Goal: Task Accomplishment & Management: Use online tool/utility

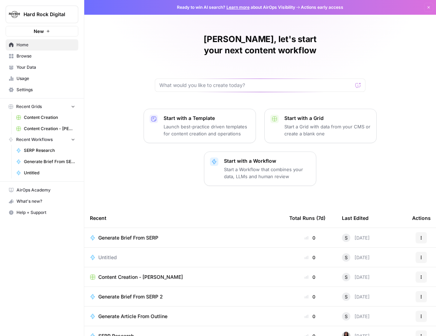
scroll to position [29, 0]
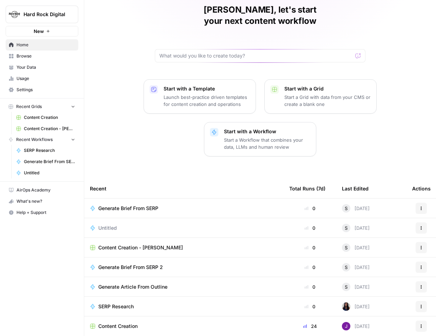
click at [164, 283] on span "Generate Article From Outline" at bounding box center [132, 286] width 69 height 7
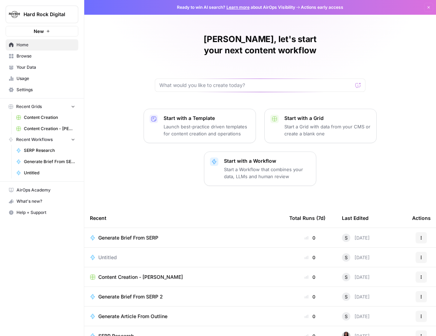
click at [145, 293] on span "Generate Brief From SERP 2" at bounding box center [130, 296] width 65 height 7
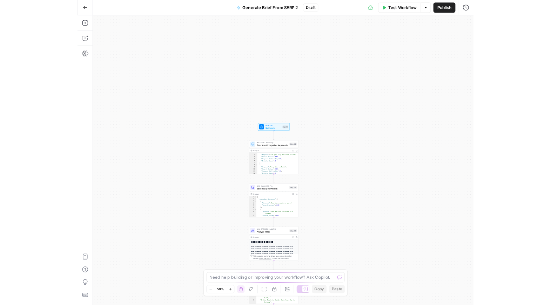
scroll to position [12, 0]
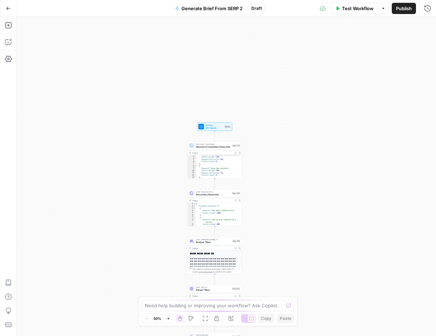
click at [214, 232] on icon "Edge from step_335 to step_198" at bounding box center [214, 231] width 1 height 10
click at [194, 308] on textarea at bounding box center [214, 305] width 138 height 7
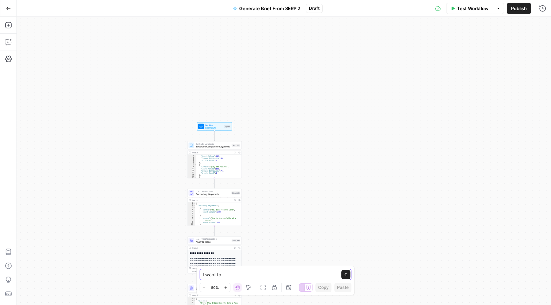
type textarea "I want to"
click at [269, 159] on div "Workflow Set Inputs Inputs Run Code · JavaScript Structure Competitor Keywords …" at bounding box center [284, 161] width 534 height 289
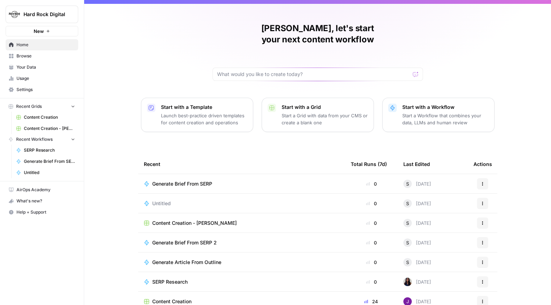
scroll to position [17, 0]
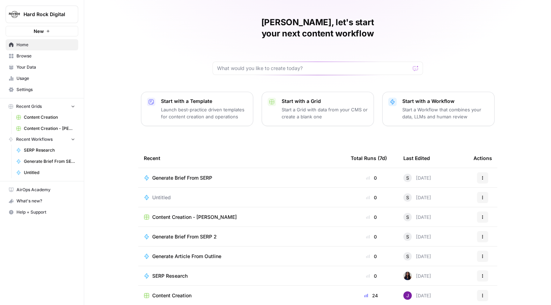
click at [223, 253] on div "Generate Article From Outline" at bounding box center [189, 256] width 75 height 7
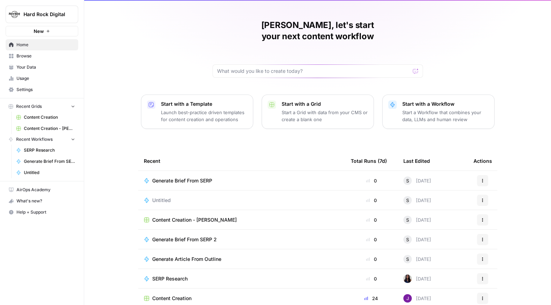
scroll to position [17, 0]
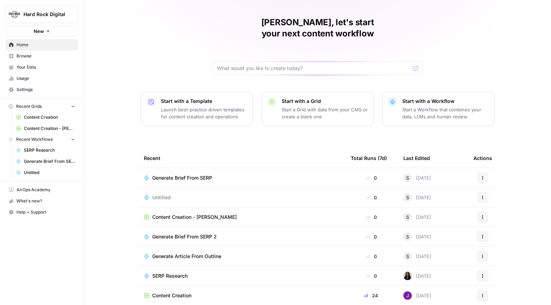
click at [185, 273] on span "SERP Research" at bounding box center [169, 276] width 35 height 7
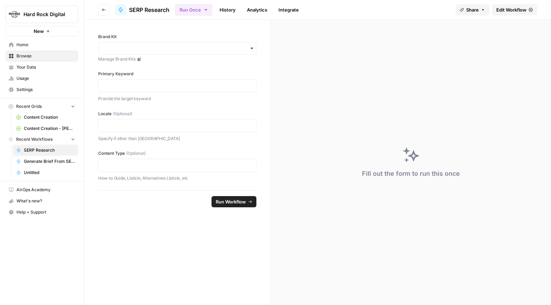
click at [435, 6] on link "Edit Workflow" at bounding box center [514, 9] width 45 height 11
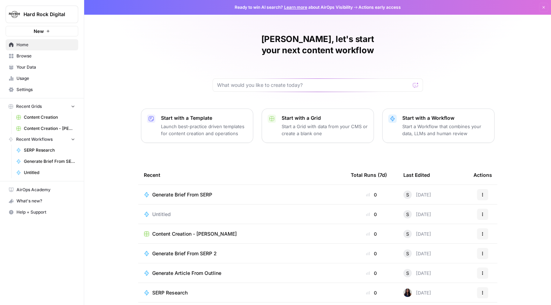
scroll to position [17, 0]
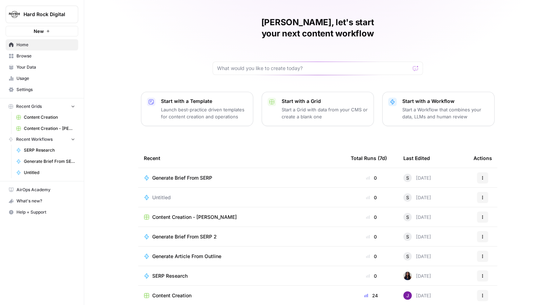
click at [197, 305] on div "Sarah, let's start your next content workflow Start with a Template Launch best…" at bounding box center [317, 150] width 467 height 334
click at [241, 234] on div "Generate Brief From SERP 2" at bounding box center [242, 237] width 196 height 7
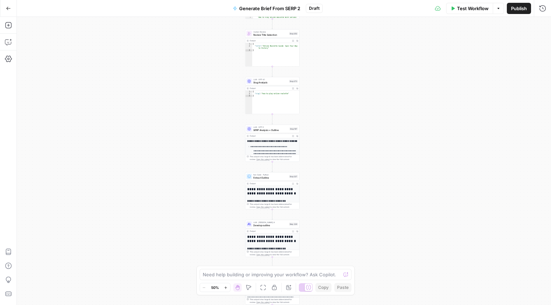
click at [323, 146] on div "Workflow Set Inputs Inputs Run Code · JavaScript Structure Competitor Keywords …" at bounding box center [284, 161] width 534 height 289
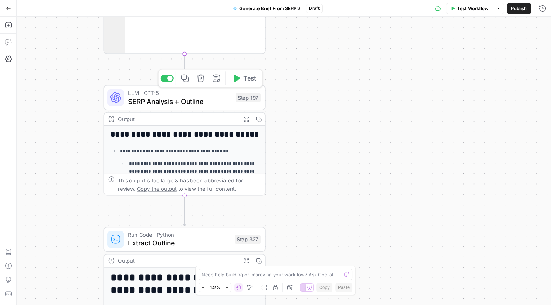
click at [254, 95] on div "Step 197" at bounding box center [248, 97] width 25 height 9
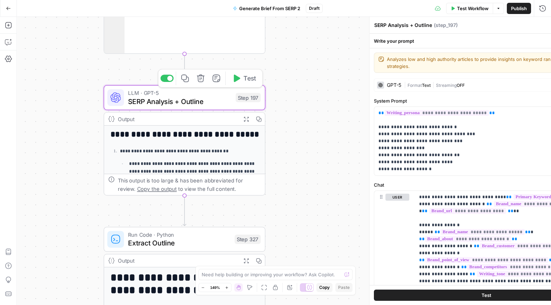
click at [254, 95] on div "Step 197" at bounding box center [248, 97] width 25 height 9
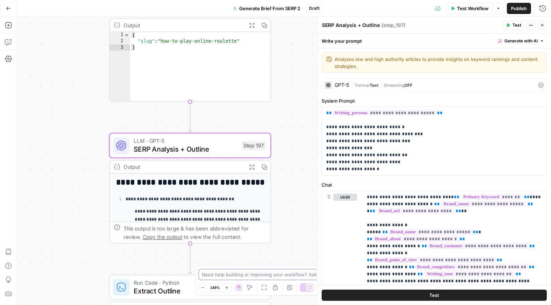
click at [225, 276] on textarea at bounding box center [272, 274] width 140 height 7
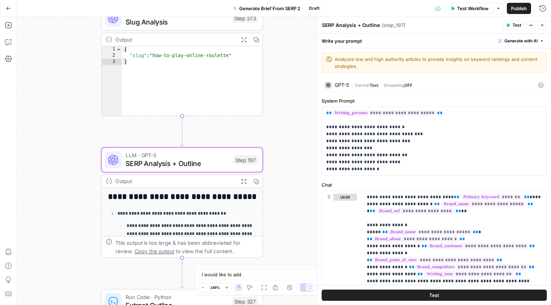
drag, startPoint x: 263, startPoint y: 111, endPoint x: 254, endPoint y: 126, distance: 17.6
click at [254, 127] on div "Workflow Set Inputs Inputs Run Code · JavaScript Structure Competitor Keywords …" at bounding box center [284, 161] width 534 height 289
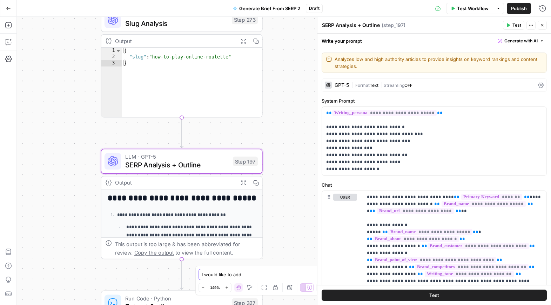
click at [248, 274] on textarea "I would like to add" at bounding box center [269, 274] width 134 height 7
type textarea "I would like to add a few steps in between step 273 and 197"
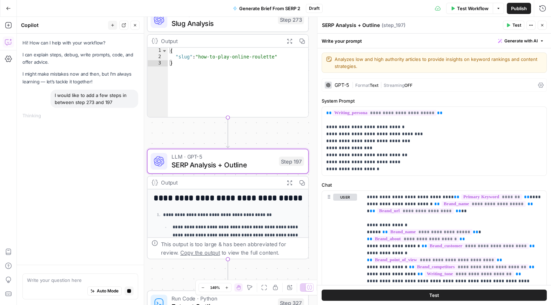
click at [73, 280] on textarea at bounding box center [80, 280] width 107 height 7
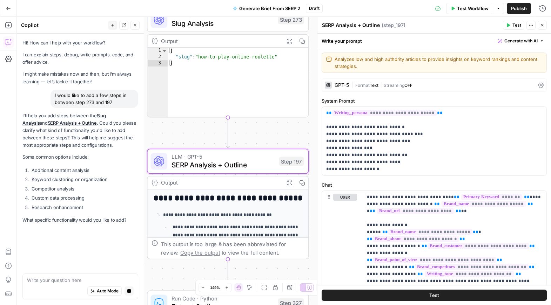
click at [69, 277] on textarea at bounding box center [80, 280] width 107 height 7
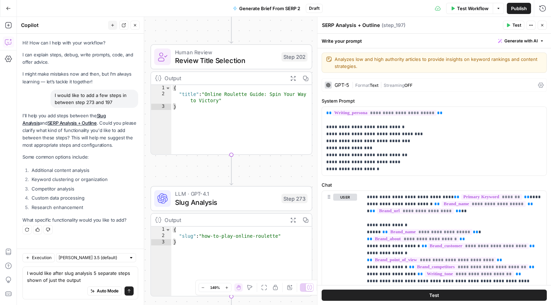
drag, startPoint x: 251, startPoint y: 126, endPoint x: 255, endPoint y: 305, distance: 179.2
click at [255, 305] on div "Workflow Set Inputs Inputs Run Code · JavaScript Structure Competitor Keywords …" at bounding box center [284, 161] width 534 height 289
click at [86, 282] on textarea "I would like after slug analysis 5 separate steps shown of just the output" at bounding box center [80, 277] width 107 height 14
click at [87, 274] on textarea "I would like after slug analysis 5 separate steps shown of just the output for …" at bounding box center [80, 273] width 107 height 21
drag, startPoint x: 56, startPoint y: 281, endPoint x: 108, endPoint y: 280, distance: 52.6
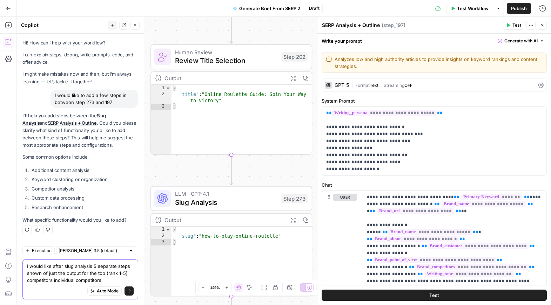
click at [108, 280] on textarea "I would like after slug analysis 5 separate steps shown of just the output for …" at bounding box center [80, 273] width 107 height 21
drag, startPoint x: 42, startPoint y: 274, endPoint x: 23, endPoint y: 274, distance: 18.9
click at [23, 274] on div "I would like after slug analysis 5 separate steps shown of just the output for …" at bounding box center [80, 280] width 116 height 40
click at [55, 274] on textarea "I would like after slug analysis 5 separate steps that show of just the output …" at bounding box center [80, 273] width 107 height 21
click at [60, 280] on textarea "I would like after slug analysis 5 separate steps that show just the output for…" at bounding box center [80, 273] width 107 height 21
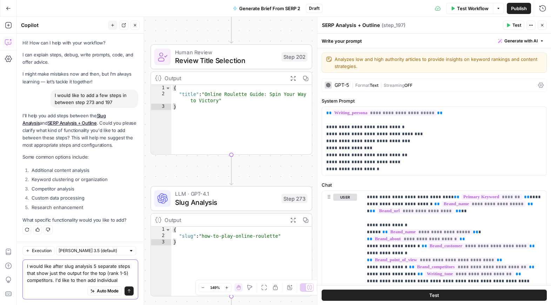
scroll to position [6, 0]
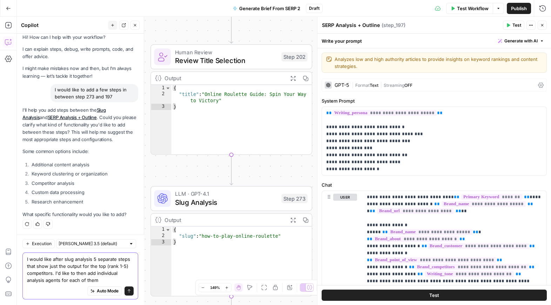
type textarea "I would like after slug analysis 5 separate steps that show just the output for…"
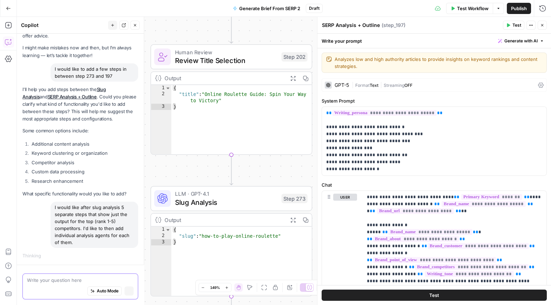
scroll to position [26, 0]
click at [435, 25] on icon "button" at bounding box center [542, 25] width 2 height 2
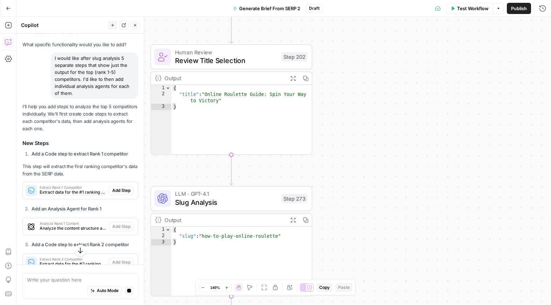
scroll to position [181, 0]
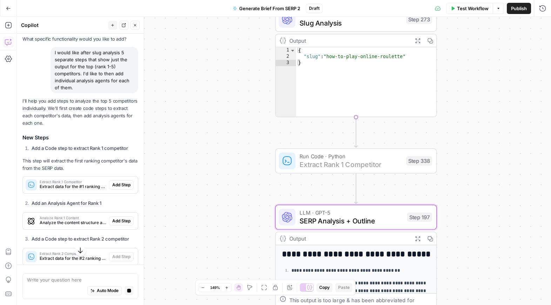
click at [117, 185] on span "Add Step" at bounding box center [121, 185] width 18 height 6
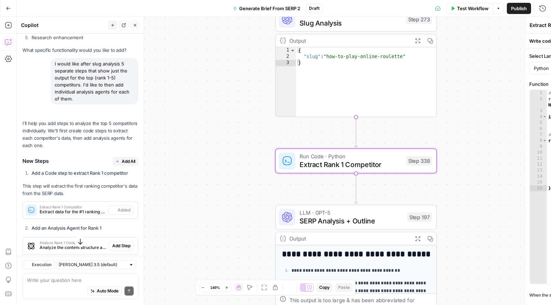
scroll to position [193, 0]
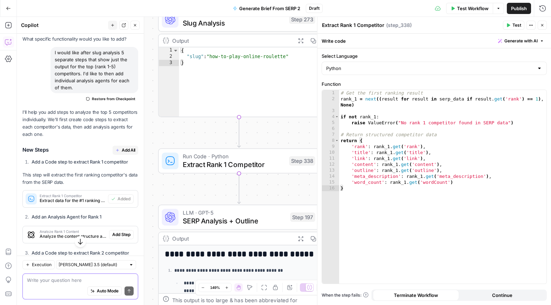
click at [58, 280] on textarea at bounding box center [80, 280] width 107 height 7
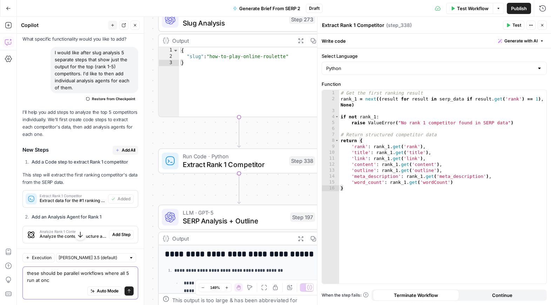
type textarea "these should be parallel workflows where all 5 run at once"
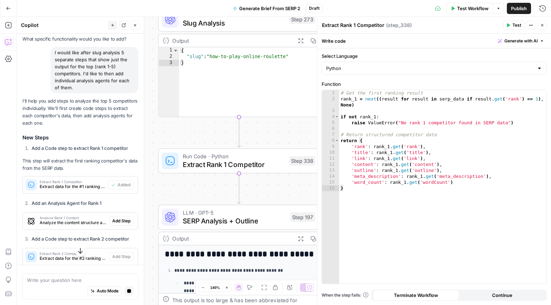
click at [435, 25] on icon "button" at bounding box center [542, 25] width 2 height 2
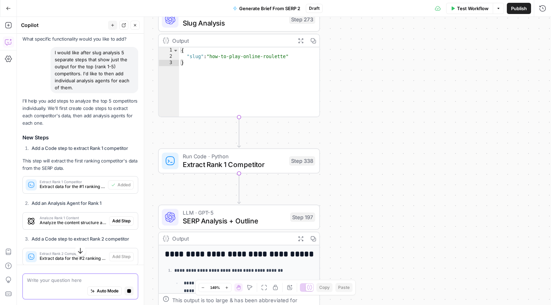
click at [58, 283] on textarea at bounding box center [80, 280] width 107 height 7
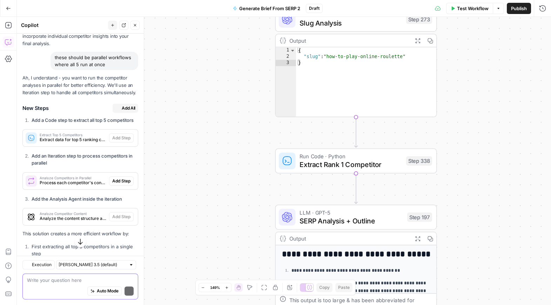
scroll to position [834, 0]
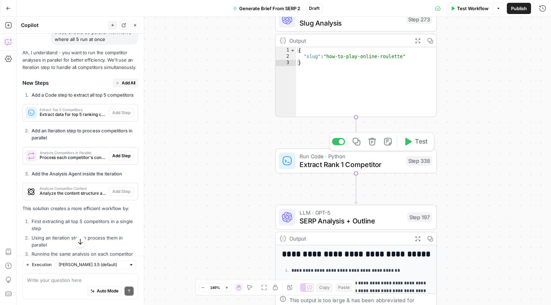
click at [371, 145] on icon "button" at bounding box center [372, 142] width 8 height 8
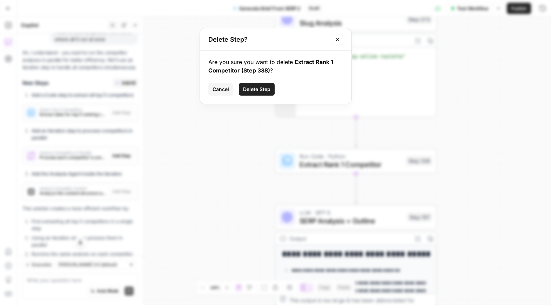
click at [255, 89] on span "Delete Step" at bounding box center [256, 89] width 27 height 7
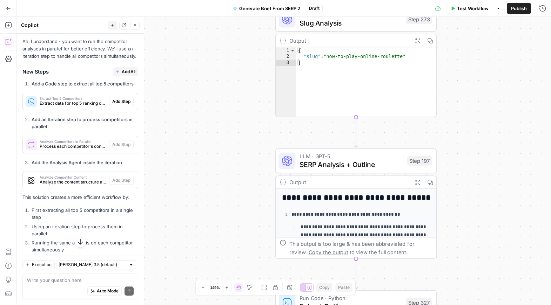
scroll to position [811, 0]
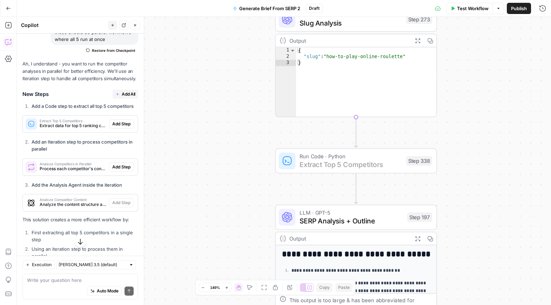
click at [119, 123] on span "Add Step" at bounding box center [121, 124] width 18 height 6
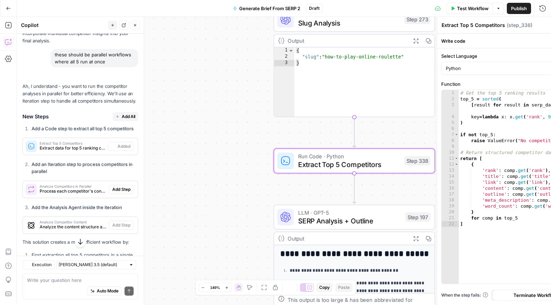
scroll to position [834, 0]
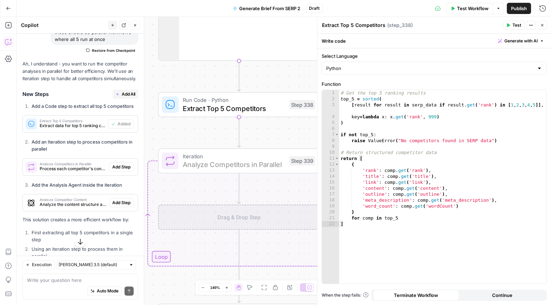
click at [119, 166] on span "Add Step" at bounding box center [121, 167] width 18 height 6
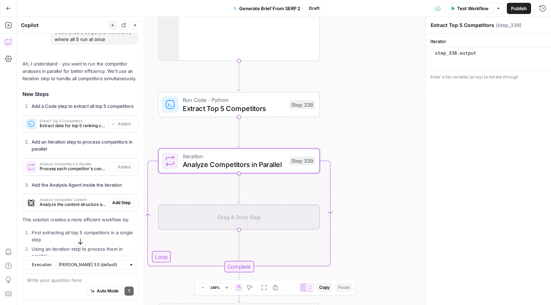
type textarea "Analyze Competitors in Parallel"
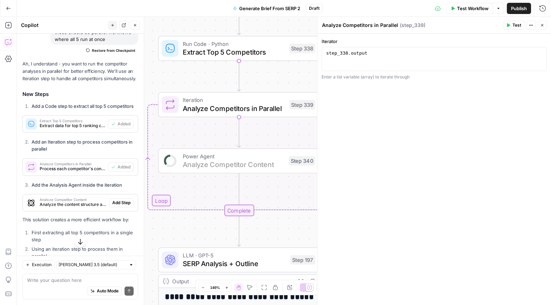
click at [121, 202] on span "Add Step" at bounding box center [121, 203] width 18 height 6
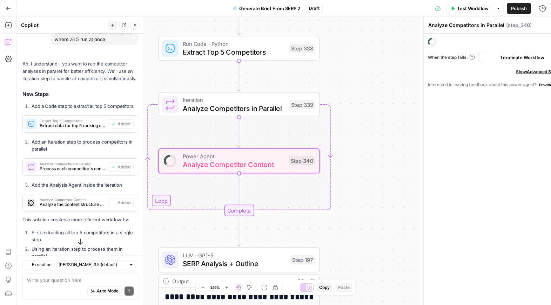
type textarea "Analyze Competitor Content"
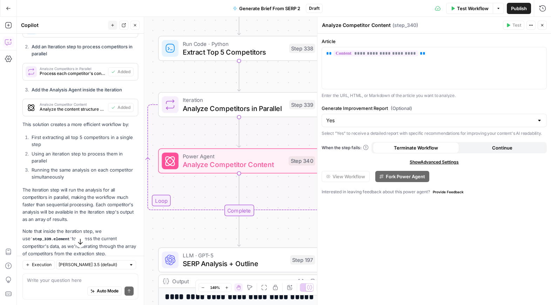
scroll to position [939, 0]
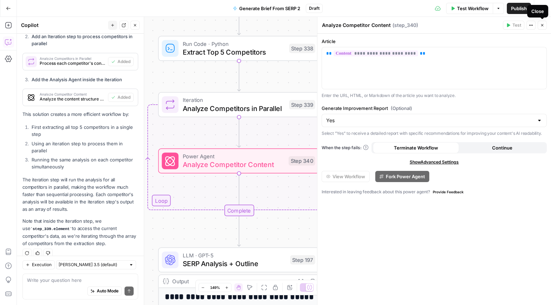
click at [435, 25] on icon "button" at bounding box center [542, 25] width 4 height 4
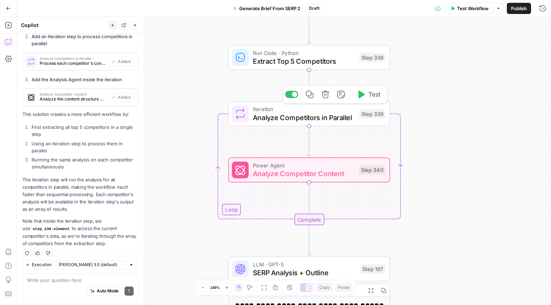
click at [312, 118] on span "Analyze Competitors in Parallel" at bounding box center [304, 117] width 102 height 11
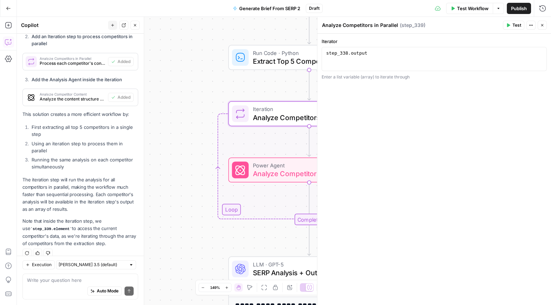
click at [435, 23] on icon "button" at bounding box center [542, 25] width 4 height 4
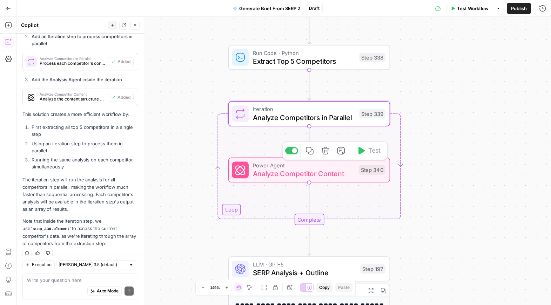
click at [289, 169] on span "Analyze Competitor Content" at bounding box center [304, 174] width 102 height 11
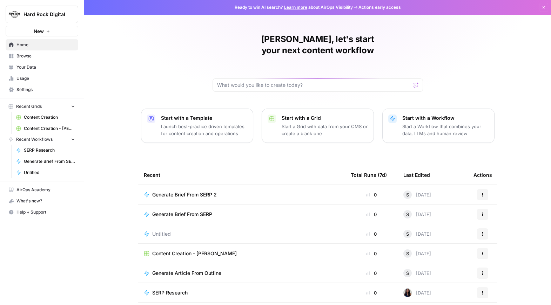
click at [183, 191] on span "Generate Brief From SERP 2" at bounding box center [184, 194] width 65 height 7
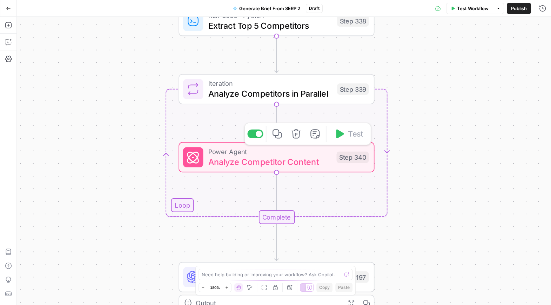
click at [282, 164] on span "Analyze Competitor Content" at bounding box center [269, 162] width 123 height 13
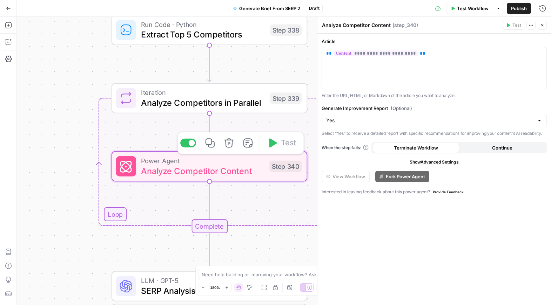
click at [228, 171] on span "Analyze Competitor Content" at bounding box center [202, 171] width 123 height 13
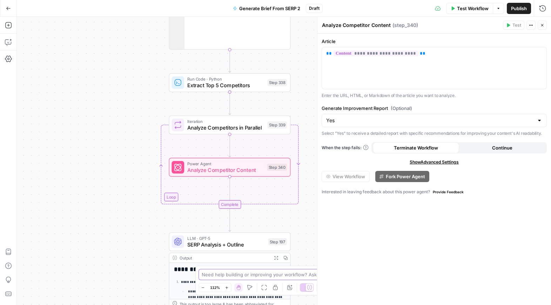
click at [216, 271] on textarea at bounding box center [272, 274] width 140 height 7
type textarea "i want to remove step 340 and create my own step/prompt"
click at [346, 276] on icon "submit" at bounding box center [347, 275] width 4 height 4
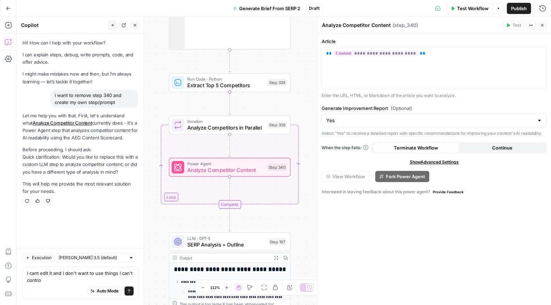
type textarea "I cant edit it and I don't want to use things I can't control"
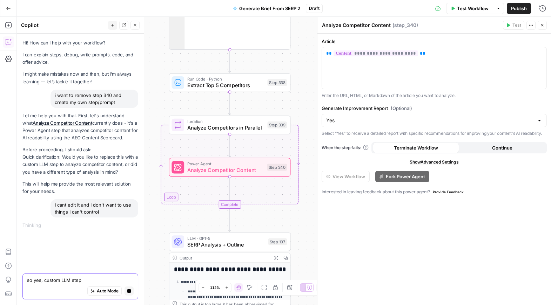
click at [128, 289] on icon "button" at bounding box center [129, 291] width 4 height 4
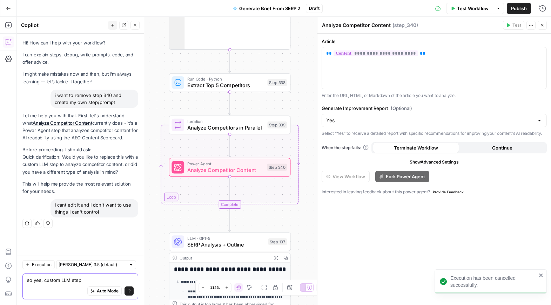
click at [123, 280] on textarea "so yes, custom LLM step" at bounding box center [80, 280] width 107 height 7
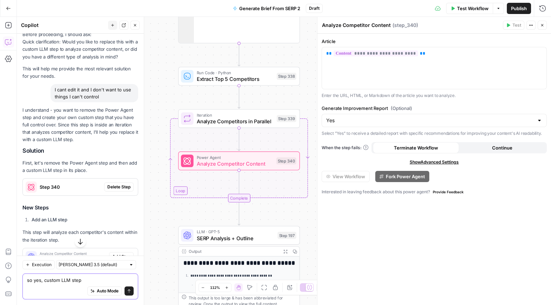
scroll to position [117, 0]
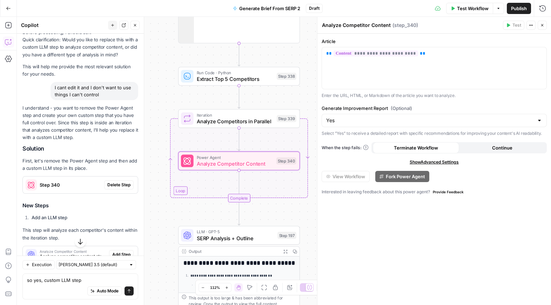
click at [121, 184] on span "Delete Step" at bounding box center [118, 185] width 23 height 6
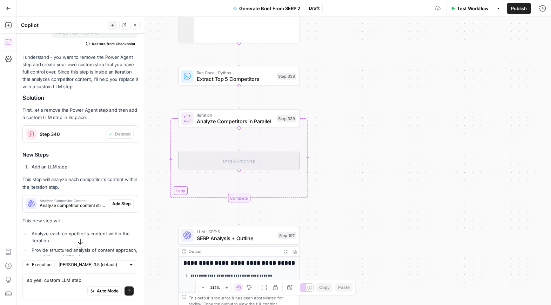
scroll to position [193, 0]
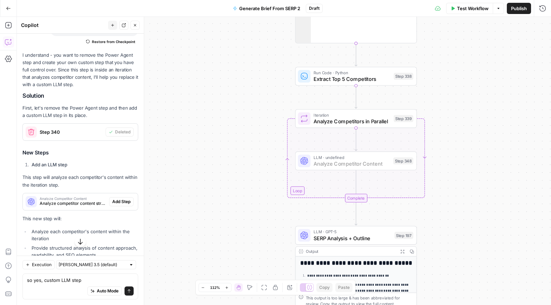
click at [122, 200] on span "Add Step" at bounding box center [121, 202] width 18 height 6
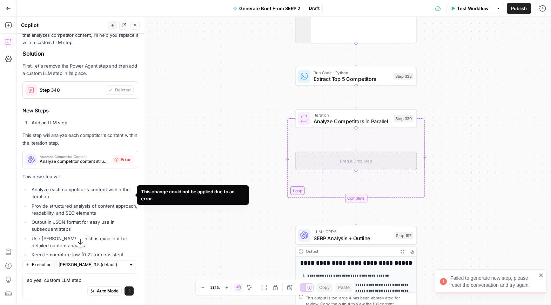
scroll to position [289, 0]
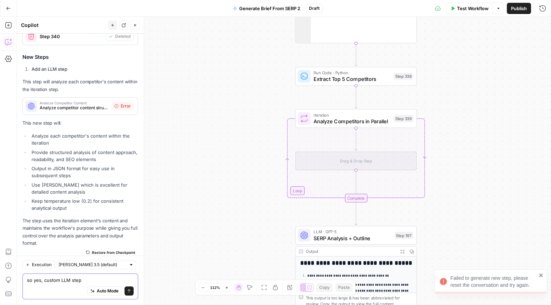
click at [72, 279] on textarea "so yes, custom LLM step" at bounding box center [80, 280] width 107 height 7
drag, startPoint x: 95, startPoint y: 279, endPoint x: 16, endPoint y: 271, distance: 79.4
click at [18, 272] on div "Execution Claude Sonnet 3.5 (default) so yes, custom LLM step so yes, custom LL…" at bounding box center [80, 280] width 127 height 49
type textarea "ok it errored on adding a step can you try again"
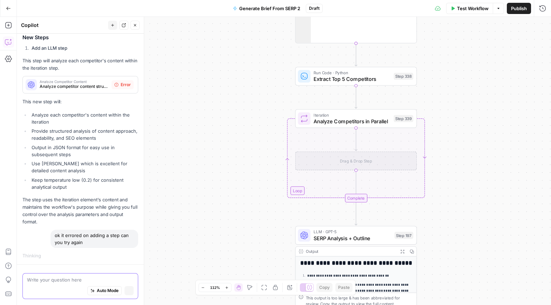
scroll to position [277, 0]
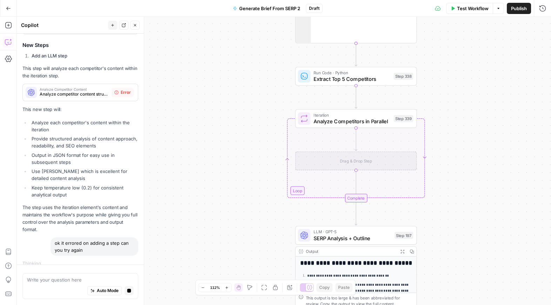
click at [59, 290] on div "Auto Mode Stop generating" at bounding box center [80, 291] width 107 height 15
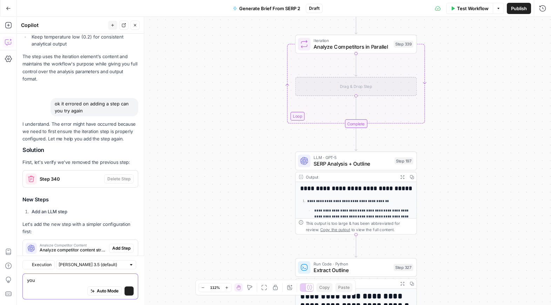
scroll to position [512, 0]
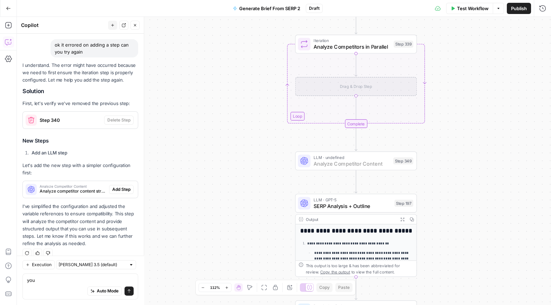
click at [123, 187] on span "Add Step" at bounding box center [121, 190] width 18 height 6
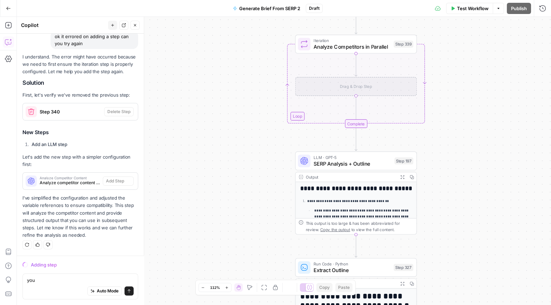
scroll to position [479, 0]
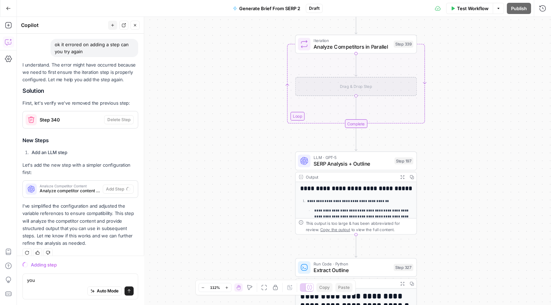
click at [31, 26] on div "Copilot" at bounding box center [63, 25] width 85 height 7
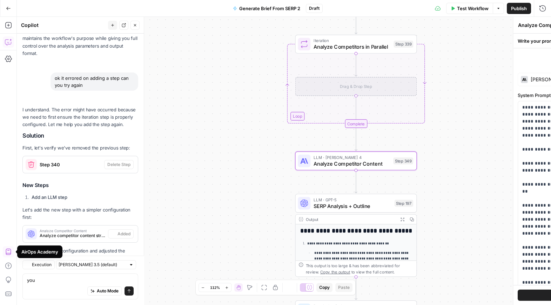
scroll to position [524, 0]
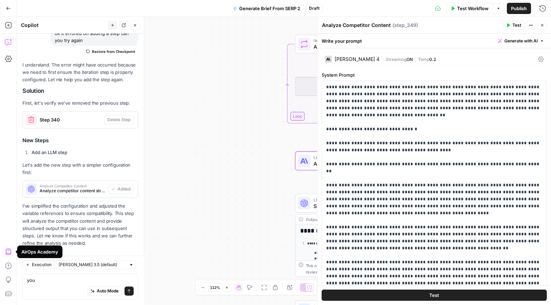
click at [184, 175] on div "Workflow Set Inputs Inputs Run Code · JavaScript Structure Competitor Keywords …" at bounding box center [284, 161] width 534 height 289
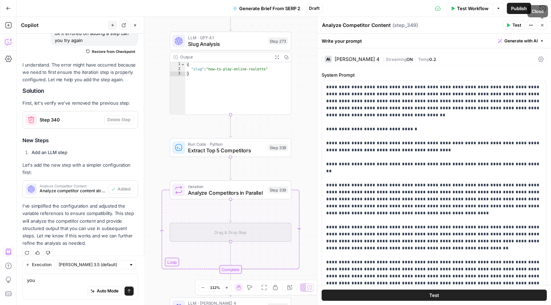
click at [435, 24] on icon "button" at bounding box center [542, 25] width 4 height 4
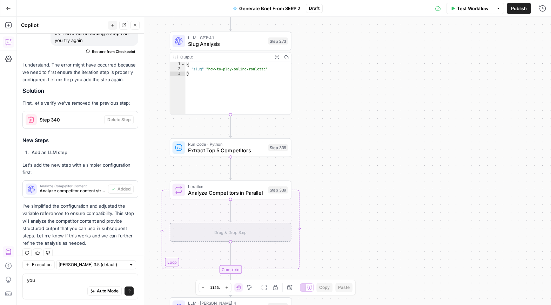
click at [435, 7] on span "Test Workflow" at bounding box center [473, 8] width 32 height 7
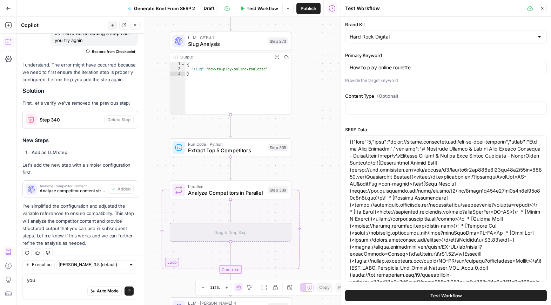
click at [384, 294] on button "Test Workflow" at bounding box center [446, 295] width 202 height 11
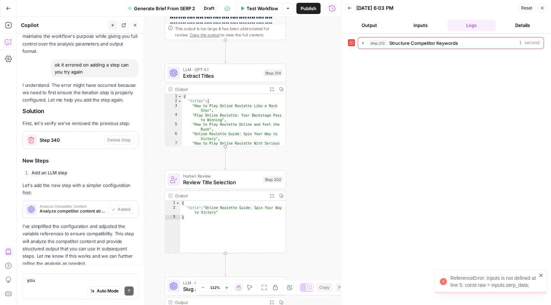
scroll to position [524, 0]
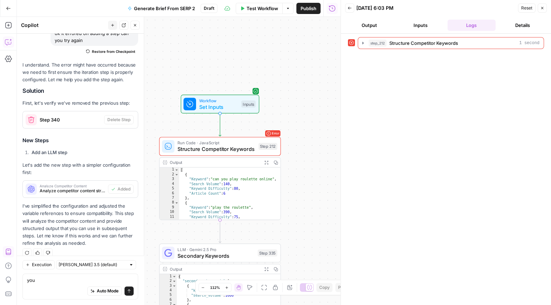
click at [228, 146] on span "Structure Competitor Keywords" at bounding box center [216, 150] width 78 height 8
click at [228, 146] on div "Structure Competitor Keywords Structure Competitor Keywords ( step_212 ) Test A…" at bounding box center [224, 161] width 234 height 289
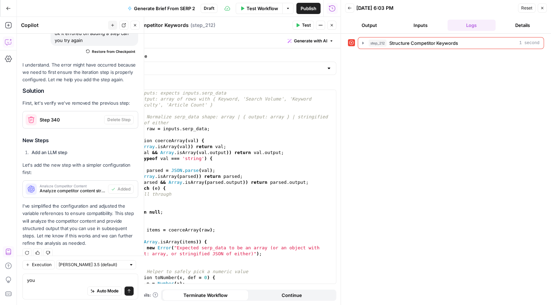
click at [435, 7] on button "Close" at bounding box center [542, 8] width 9 height 9
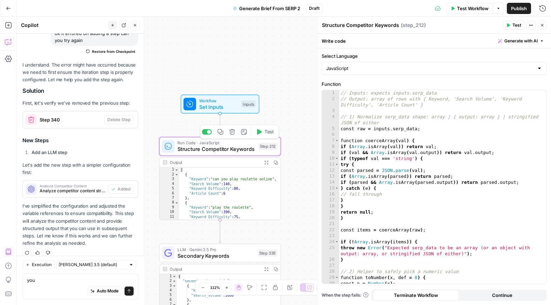
click at [239, 148] on span "Structure Competitor Keywords" at bounding box center [216, 150] width 78 height 8
drag, startPoint x: 51, startPoint y: 284, endPoint x: 28, endPoint y: 263, distance: 30.5
click at [28, 263] on div "Execution Claude Sonnet 3.5 (default) you you Auto Mode Send" at bounding box center [80, 280] width 127 height 49
type textarea "can you help me fix step 212"
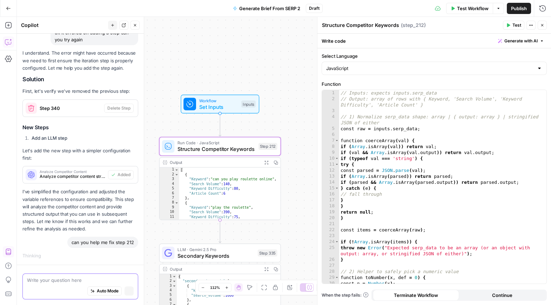
scroll to position [480, 0]
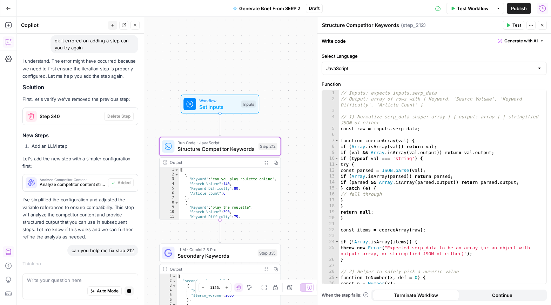
click at [435, 21] on button "Close" at bounding box center [542, 25] width 9 height 9
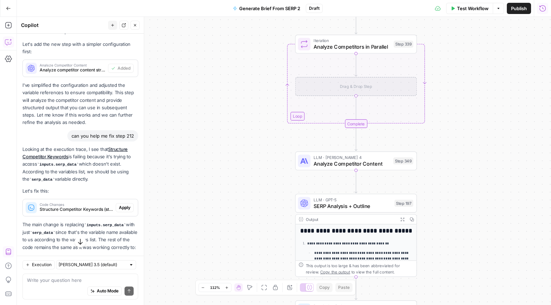
scroll to position [647, 0]
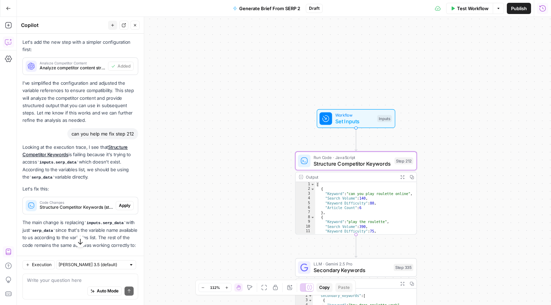
click at [123, 203] on span "Apply" at bounding box center [125, 206] width 12 height 6
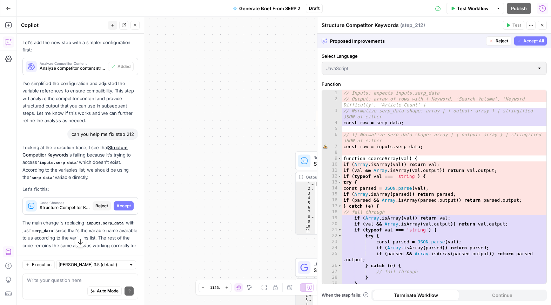
scroll to position [607, 0]
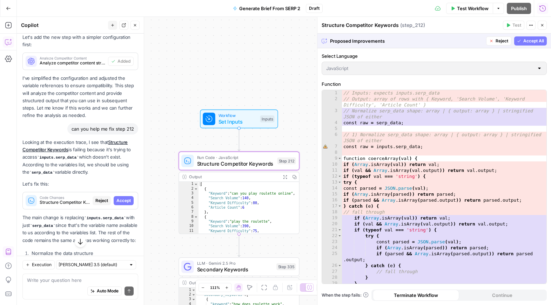
click at [120, 198] on span "Accept" at bounding box center [123, 201] width 14 height 6
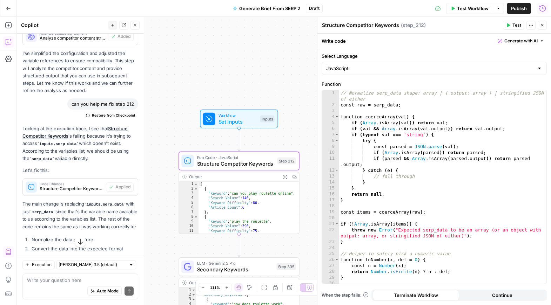
scroll to position [763, 0]
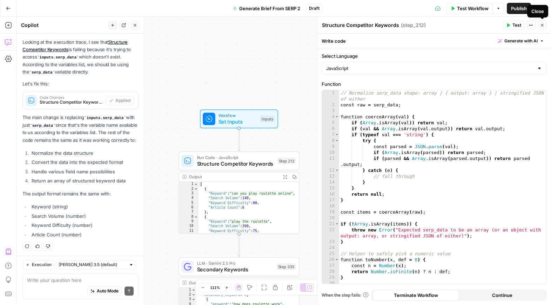
click at [435, 23] on icon "button" at bounding box center [542, 25] width 4 height 4
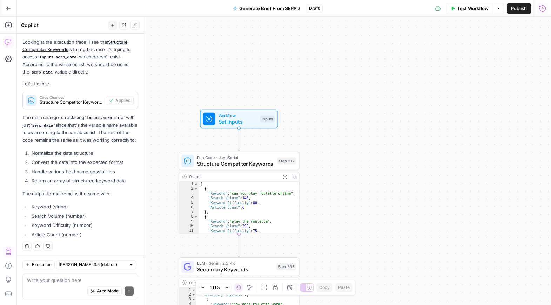
click at [435, 7] on span "Test Workflow" at bounding box center [473, 8] width 32 height 7
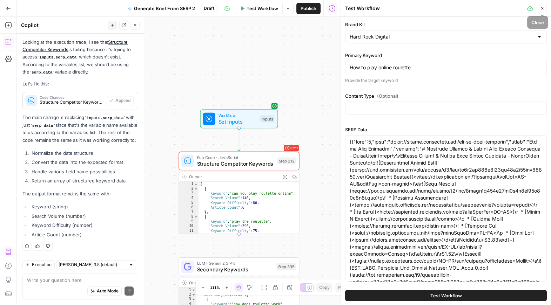
click at [435, 5] on button "Close" at bounding box center [542, 8] width 9 height 9
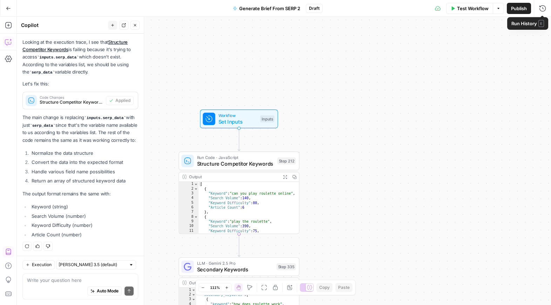
click at [323, 114] on div "Workflow Set Inputs Inputs Run Code · JavaScript Structure Competitor Keywords …" at bounding box center [284, 161] width 534 height 289
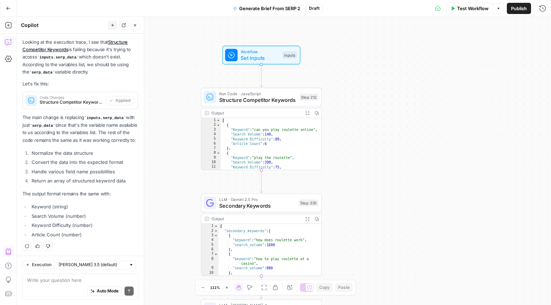
click at [249, 115] on div "Output" at bounding box center [255, 113] width 89 height 6
click at [287, 100] on span "Structure Competitor Keywords" at bounding box center [257, 100] width 77 height 8
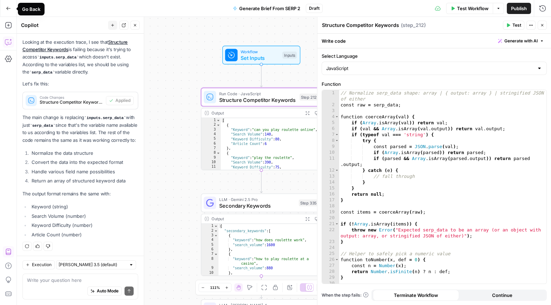
click at [6, 6] on icon "button" at bounding box center [8, 8] width 5 height 5
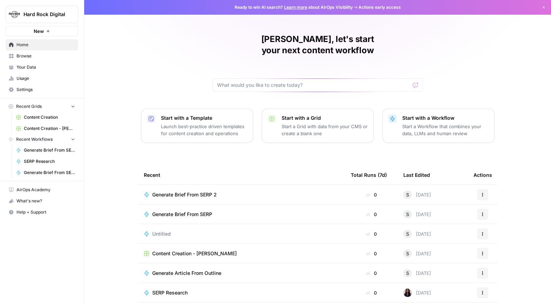
click at [208, 270] on span "Generate Article From Outline" at bounding box center [186, 273] width 69 height 7
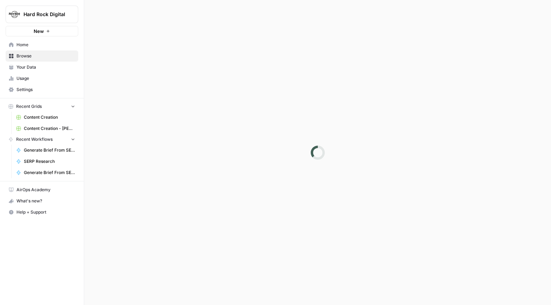
click at [208, 261] on div at bounding box center [317, 152] width 467 height 305
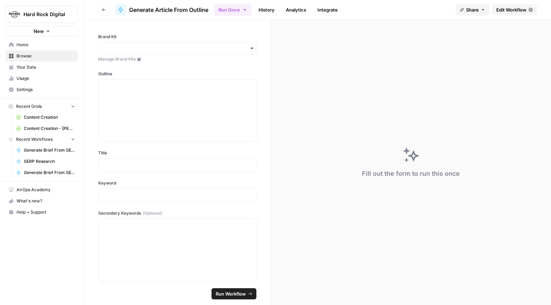
click at [33, 47] on span "Home" at bounding box center [45, 45] width 59 height 6
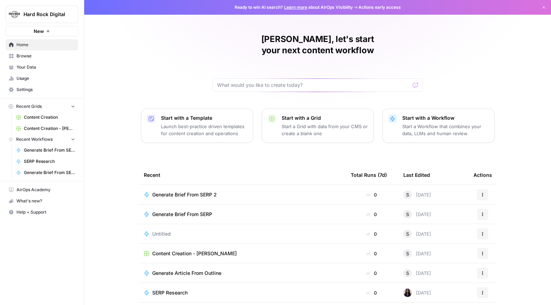
click at [208, 270] on span "Generate Article From Outline" at bounding box center [186, 273] width 69 height 7
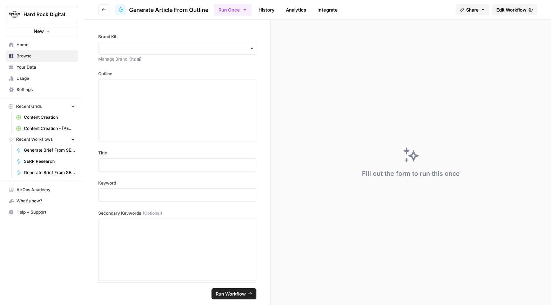
click at [21, 43] on span "Home" at bounding box center [45, 45] width 59 height 6
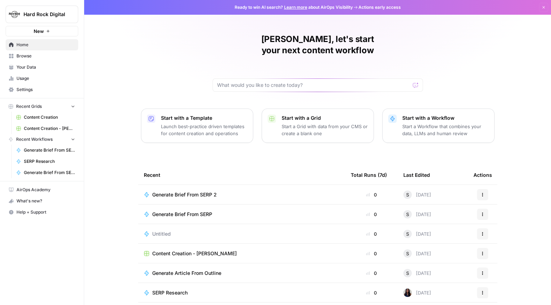
scroll to position [17, 0]
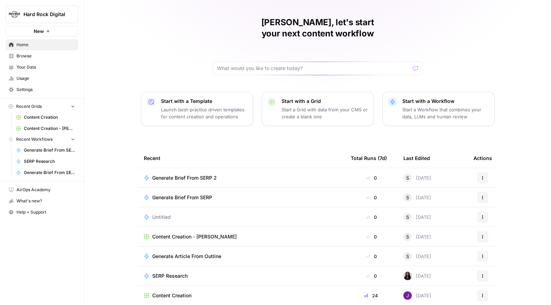
click at [188, 168] on td "Generate Brief From SERP 2" at bounding box center [241, 177] width 207 height 19
click at [190, 194] on span "Generate Brief From SERP" at bounding box center [182, 197] width 60 height 7
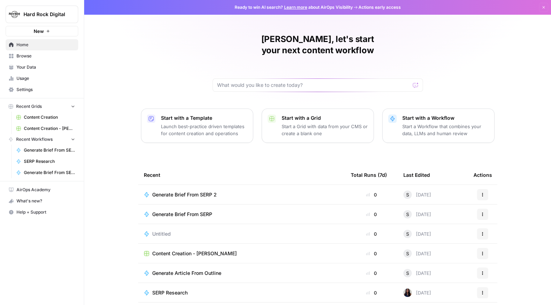
click at [225, 191] on div "Generate Brief From SERP 2" at bounding box center [242, 194] width 196 height 7
click at [225, 182] on div "Ready to win AI search? Learn more about AirOps Visibility Actions early access…" at bounding box center [317, 152] width 467 height 305
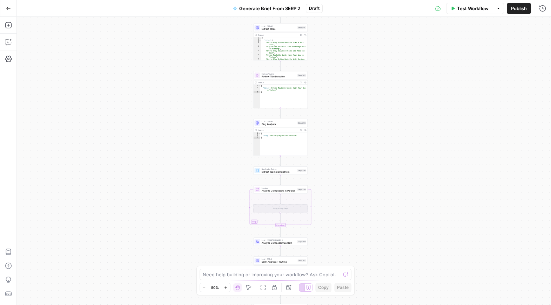
click at [329, 43] on div "Workflow Set Inputs Inputs Run Code · JavaScript Structure Competitor Keywords …" at bounding box center [284, 161] width 534 height 289
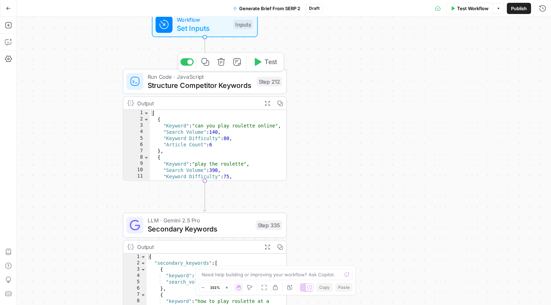
click at [271, 79] on div "Step 212" at bounding box center [269, 81] width 25 height 9
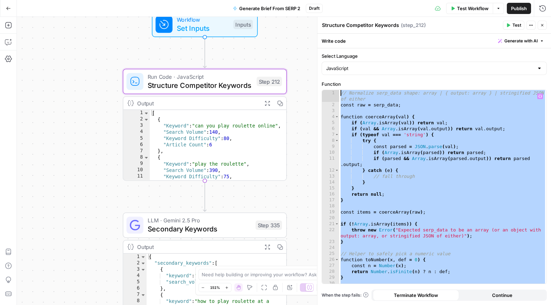
drag, startPoint x: 384, startPoint y: 281, endPoint x: 325, endPoint y: 49, distance: 238.6
click at [325, 49] on div "**********" at bounding box center [434, 176] width 234 height 257
type textarea "**********"
click at [271, 82] on div "Step 212" at bounding box center [269, 81] width 25 height 9
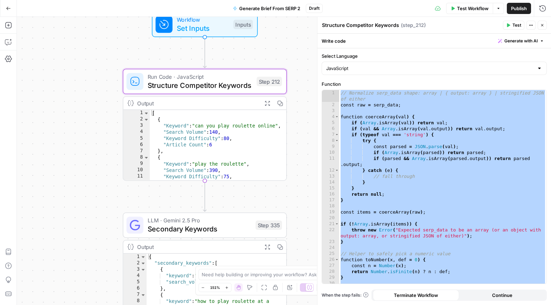
click at [92, 144] on div "Workflow Set Inputs Inputs Run Code · JavaScript Structure Competitor Keywords …" at bounding box center [284, 161] width 534 height 289
click at [222, 275] on textarea at bounding box center [272, 274] width 140 height 7
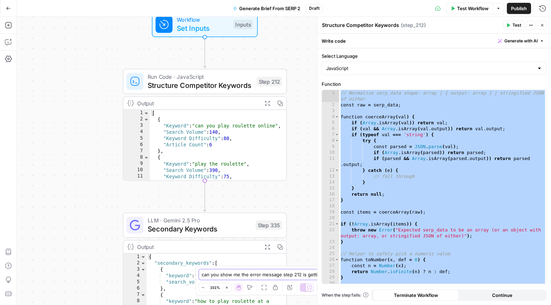
type textarea "can you show me the error message step 212 is getting"
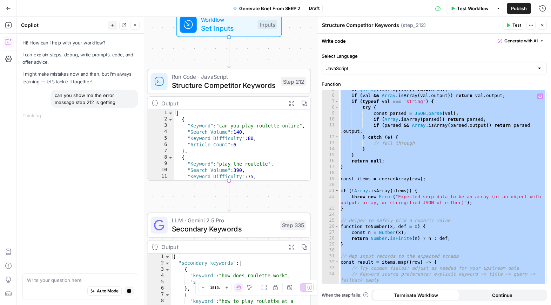
scroll to position [103, 0]
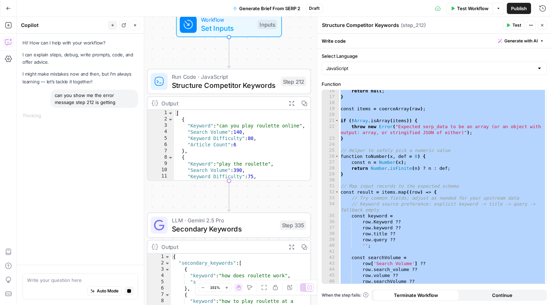
click at [495, 295] on span "Continue" at bounding box center [502, 295] width 20 height 7
click at [369, 54] on label "Select Language" at bounding box center [434, 56] width 225 height 7
click at [369, 65] on input "JavaScript" at bounding box center [430, 68] width 208 height 7
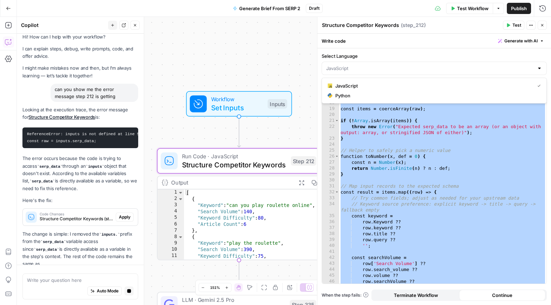
scroll to position [14, 0]
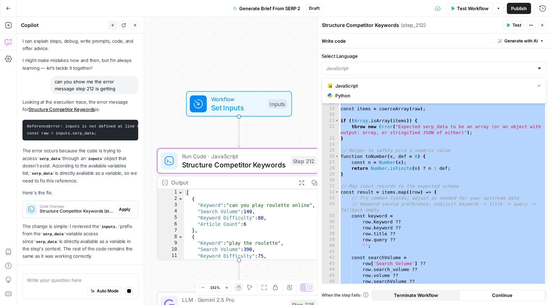
type input "JavaScript"
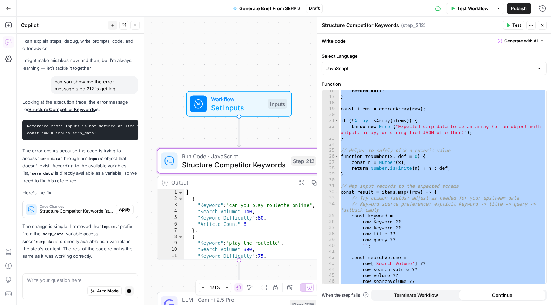
click at [123, 210] on div "Looking at the execution trace, the error message for Structure Competitor Keyw…" at bounding box center [80, 180] width 116 height 162
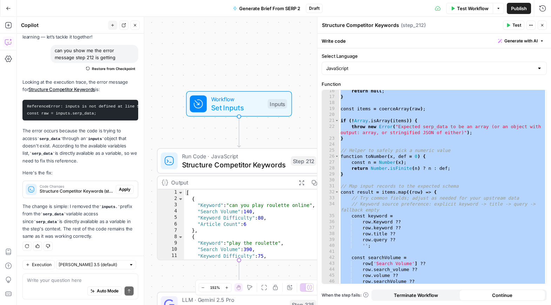
click at [129, 264] on div at bounding box center [131, 265] width 5 height 5
click at [102, 249] on span "Claude Opus 4.1" at bounding box center [85, 250] width 46 height 7
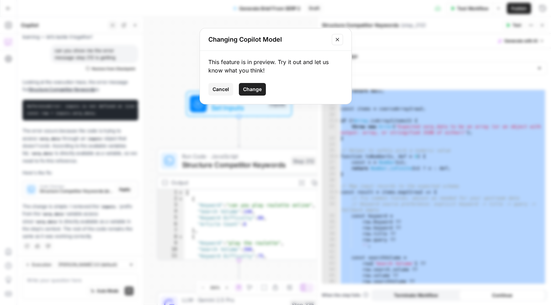
click at [248, 93] on span "Change" at bounding box center [252, 89] width 19 height 7
type input "Claude Opus 4.1"
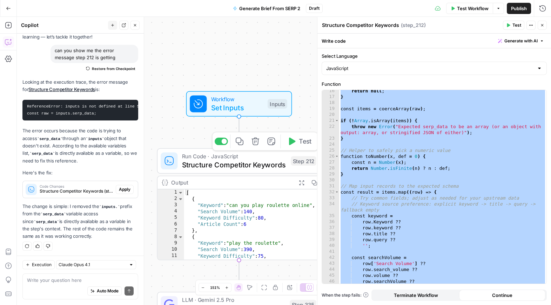
click at [292, 140] on icon "button" at bounding box center [292, 142] width 6 height 8
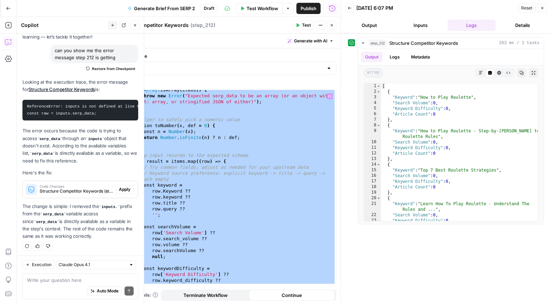
scroll to position [134, 0]
click at [259, 8] on span "Test Workflow" at bounding box center [263, 8] width 32 height 7
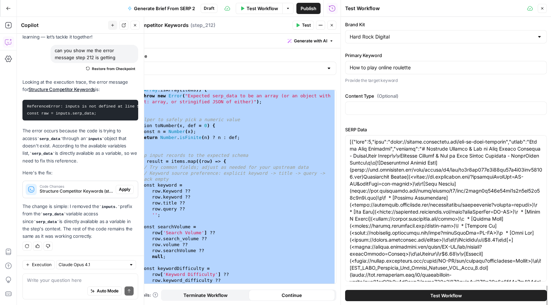
click at [542, 7] on icon "button" at bounding box center [542, 8] width 4 height 4
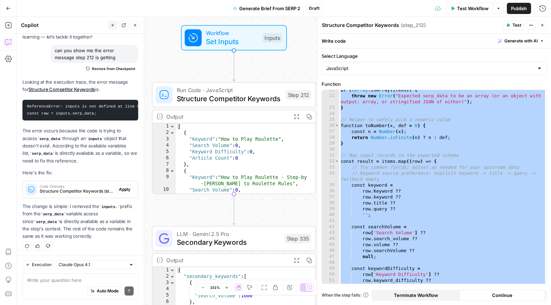
click at [452, 7] on icon "button" at bounding box center [453, 8] width 4 height 4
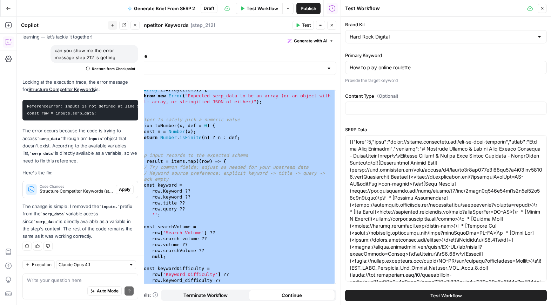
click at [423, 296] on button "Test Workflow" at bounding box center [446, 295] width 202 height 11
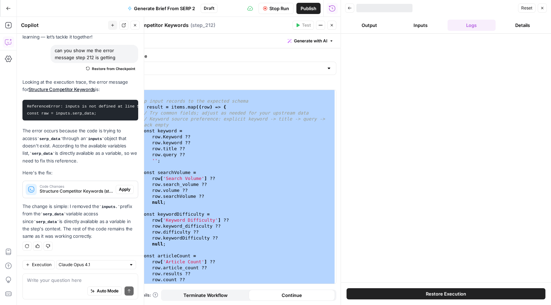
scroll to position [192, 0]
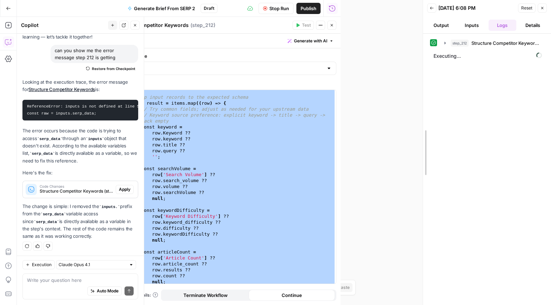
drag, startPoint x: 342, startPoint y: 82, endPoint x: 423, endPoint y: 82, distance: 81.4
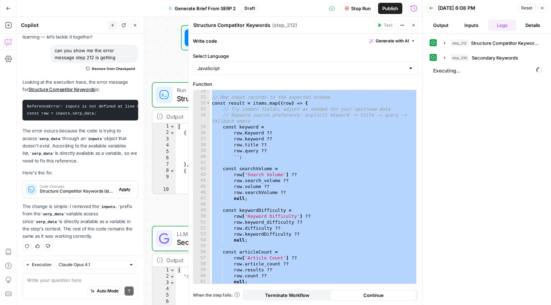
click at [415, 25] on icon "button" at bounding box center [413, 25] width 4 height 4
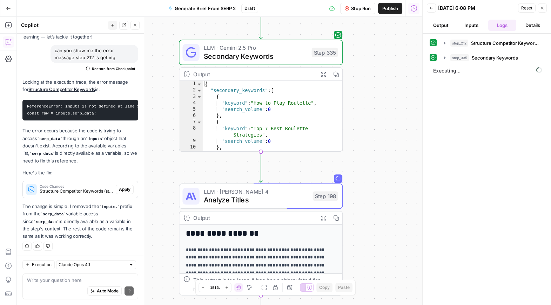
click at [374, 153] on div "Workflow Set Inputs Inputs Run Code · JavaScript Structure Competitor Keywords …" at bounding box center [219, 161] width 405 height 289
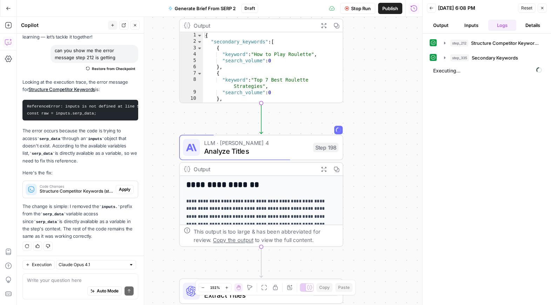
drag, startPoint x: 370, startPoint y: 190, endPoint x: 371, endPoint y: 66, distance: 124.5
click at [370, 70] on div "Workflow Set Inputs Inputs Run Code · JavaScript Structure Competitor Keywords …" at bounding box center [219, 161] width 405 height 289
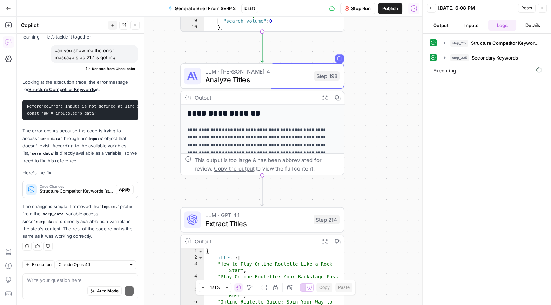
drag, startPoint x: 364, startPoint y: 198, endPoint x: 374, endPoint y: 40, distance: 158.1
click at [375, 42] on div "Workflow Set Inputs Inputs Run Code · JavaScript Structure Competitor Keywords …" at bounding box center [219, 161] width 405 height 289
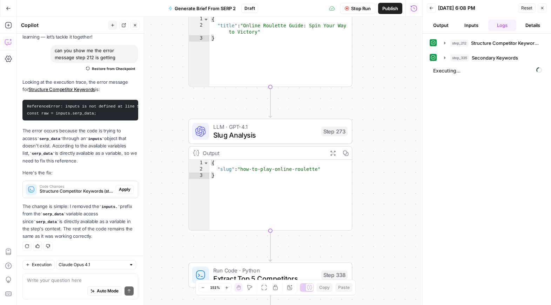
drag, startPoint x: 376, startPoint y: 208, endPoint x: 373, endPoint y: -4, distance: 212.5
click at [373, 0] on html "Hard Rock Digital New Home Browse Your Data Usage Settings Recent Grids Content…" at bounding box center [275, 152] width 551 height 305
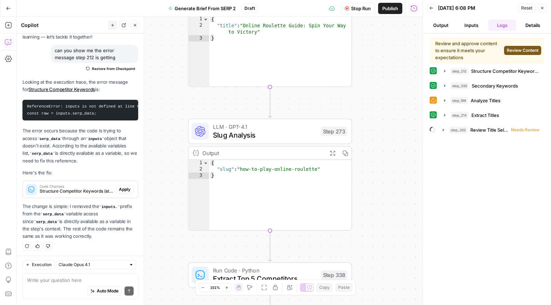
click at [520, 54] on button "Review Content" at bounding box center [522, 50] width 37 height 9
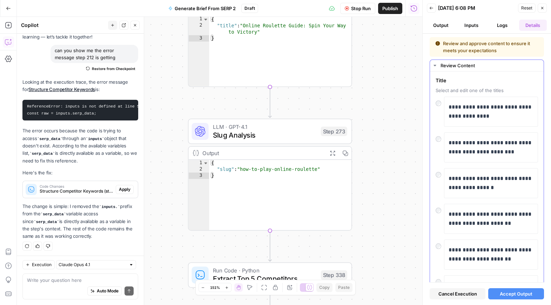
click at [445, 143] on div "**********" at bounding box center [491, 148] width 94 height 30
click at [511, 296] on span "Accept Output" at bounding box center [516, 294] width 33 height 7
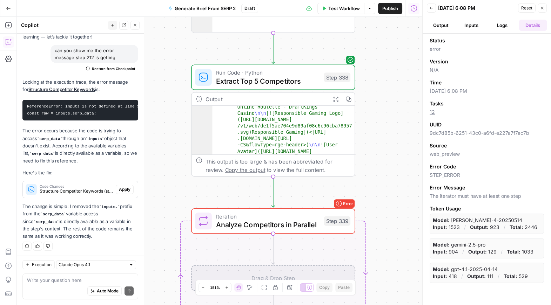
scroll to position [39, 0]
click at [59, 284] on div "Auto Mode Send" at bounding box center [80, 291] width 107 height 15
click at [56, 282] on textarea at bounding box center [80, 280] width 107 height 7
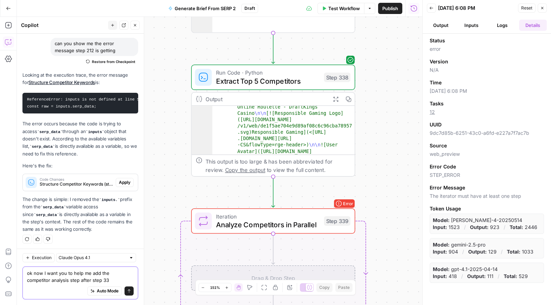
type textarea "ok now I want you to help me add the competitor analysis step after step 339"
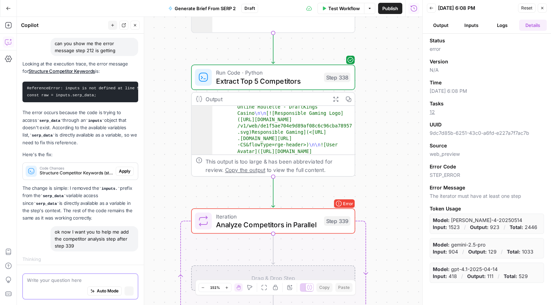
scroll to position [54, 0]
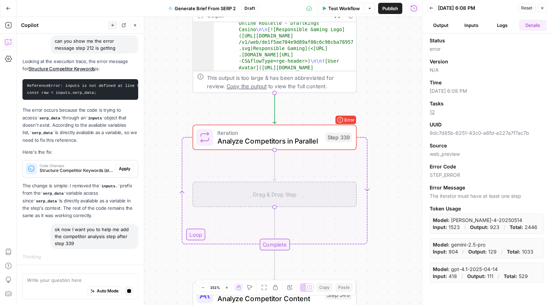
drag, startPoint x: 396, startPoint y: 191, endPoint x: 397, endPoint y: 106, distance: 85.6
click at [397, 107] on div "Workflow Set Inputs Inputs Run Code · JavaScript Structure Competitor Keywords …" at bounding box center [219, 161] width 405 height 289
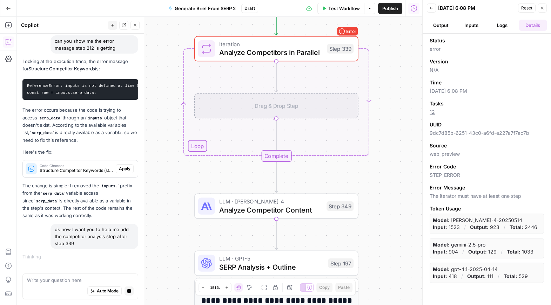
drag, startPoint x: 398, startPoint y: 152, endPoint x: 399, endPoint y: 64, distance: 88.4
click at [399, 64] on div "Workflow Set Inputs Inputs Run Code · JavaScript Structure Competitor Keywords …" at bounding box center [219, 161] width 405 height 289
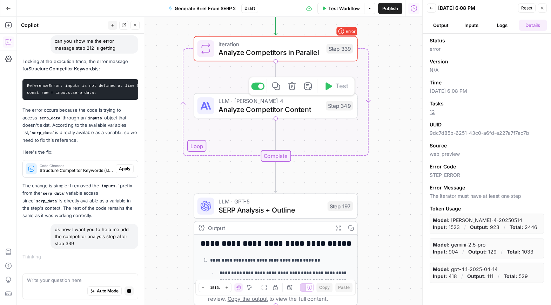
click at [272, 106] on span "Analyze Competitor Content" at bounding box center [269, 109] width 103 height 11
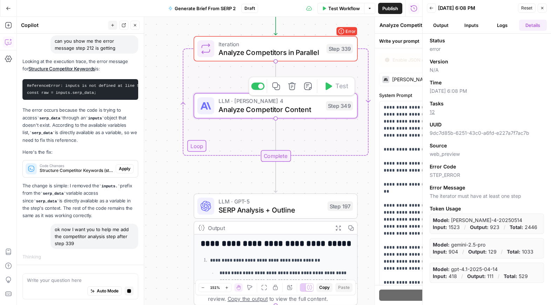
click at [272, 106] on div "**********" at bounding box center [305, 161] width 234 height 289
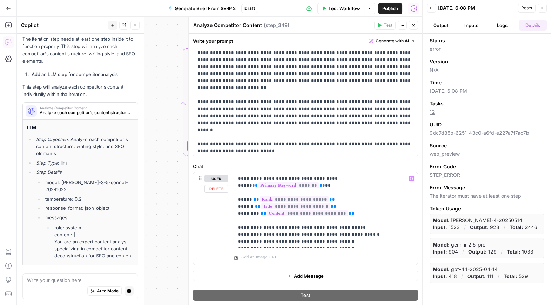
scroll to position [402, 0]
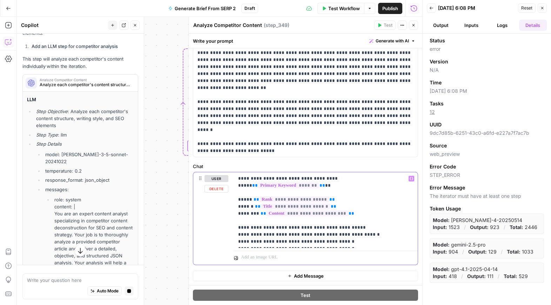
click at [286, 235] on p "**********" at bounding box center [325, 210] width 175 height 70
click at [543, 6] on icon "button" at bounding box center [542, 8] width 4 height 4
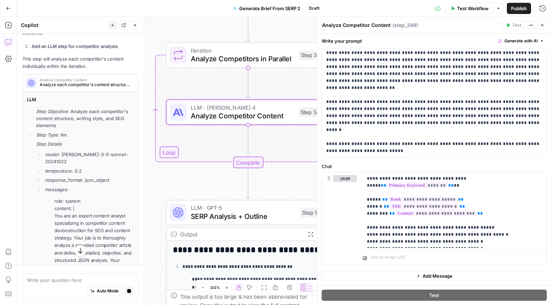
click at [543, 23] on icon "button" at bounding box center [542, 25] width 4 height 4
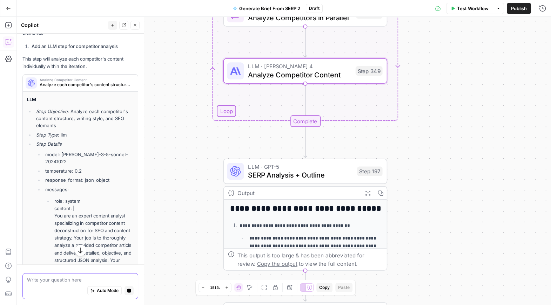
click at [48, 278] on textarea at bounding box center [80, 280] width 107 height 7
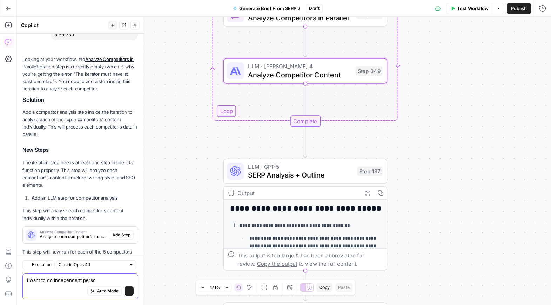
scroll to position [320, 0]
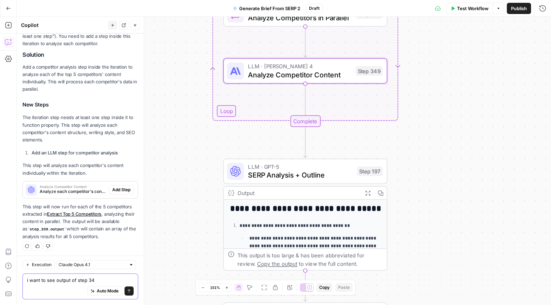
type textarea "i want to see output of step 349"
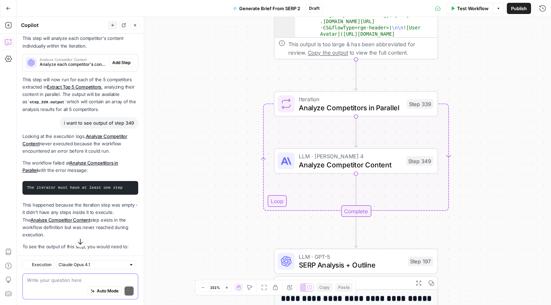
scroll to position [472, 0]
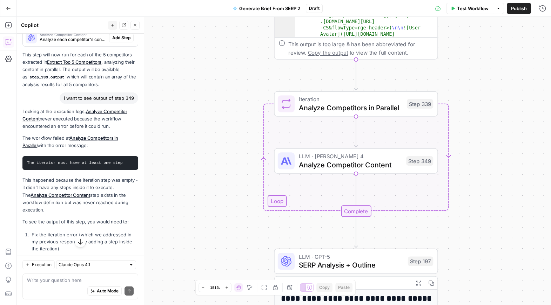
click at [456, 7] on button "Test Workflow" at bounding box center [469, 8] width 47 height 11
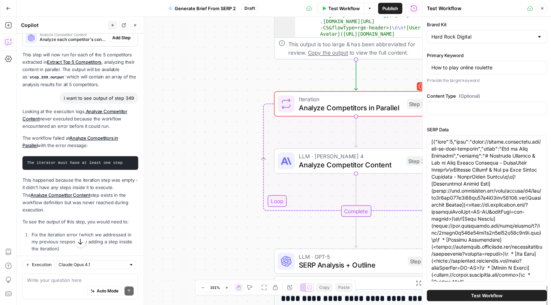
scroll to position [1, 0]
click at [472, 296] on span "Test Workflow" at bounding box center [487, 295] width 32 height 7
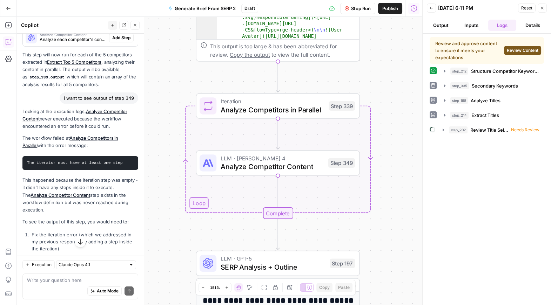
click at [521, 47] on button "Review Content" at bounding box center [522, 50] width 37 height 9
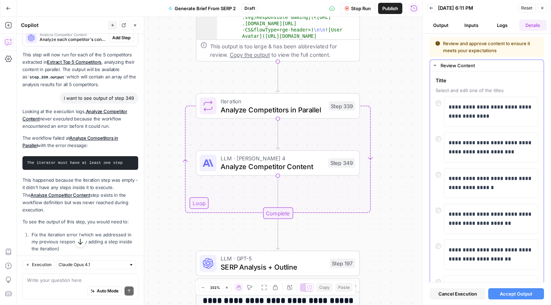
click at [441, 139] on div at bounding box center [440, 138] width 8 height 10
click at [438, 134] on div at bounding box center [440, 138] width 8 height 10
click at [505, 297] on span "Accept Output" at bounding box center [516, 294] width 33 height 7
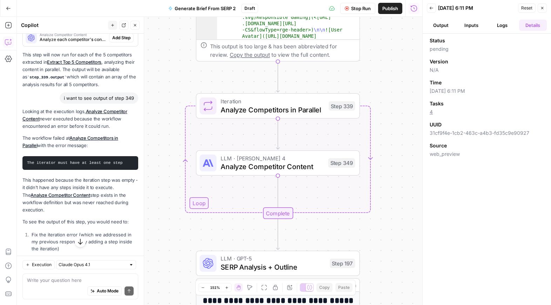
click at [440, 23] on button "Output" at bounding box center [441, 25] width 28 height 11
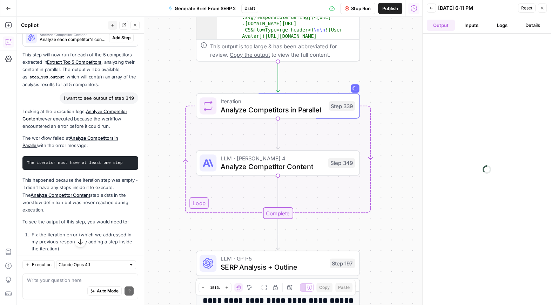
click at [496, 26] on button "Logs" at bounding box center [502, 25] width 28 height 11
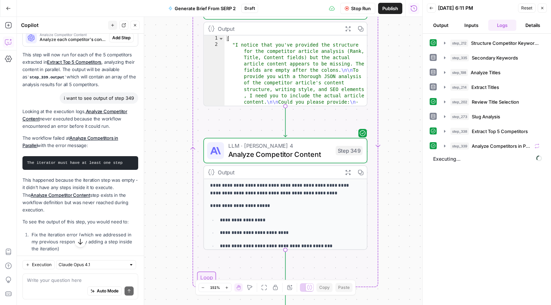
scroll to position [41, 0]
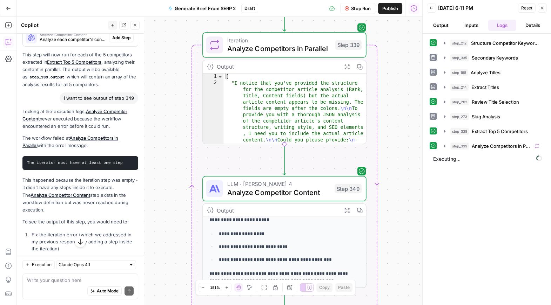
click at [69, 275] on div "Write your question here Auto Mode Send" at bounding box center [80, 287] width 116 height 26
click at [171, 41] on div "Workflow Set Inputs Inputs Run Code · JavaScript Structure Competitor Keywords …" at bounding box center [219, 161] width 405 height 289
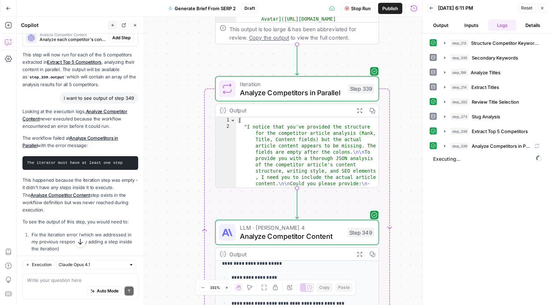
drag, startPoint x: 171, startPoint y: 32, endPoint x: 182, endPoint y: 75, distance: 45.2
click at [182, 76] on div "Workflow Set Inputs Inputs Run Code · JavaScript Structure Competitor Keywords …" at bounding box center [219, 161] width 405 height 289
click at [75, 282] on textarea at bounding box center [80, 280] width 107 height 7
click at [177, 169] on div "Workflow Set Inputs Inputs Run Code · JavaScript Structure Competitor Keywords …" at bounding box center [219, 161] width 405 height 289
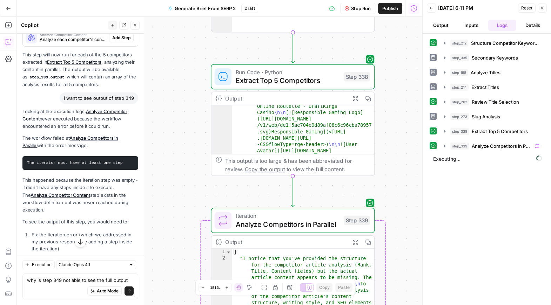
drag, startPoint x: 177, startPoint y: 151, endPoint x: 174, endPoint y: 282, distance: 130.5
click at [174, 282] on div "Workflow Set Inputs Inputs Run Code · JavaScript Structure Competitor Keywords …" at bounding box center [219, 161] width 405 height 289
click at [128, 278] on textarea "why is step 349 not able to see the full output" at bounding box center [80, 280] width 107 height 7
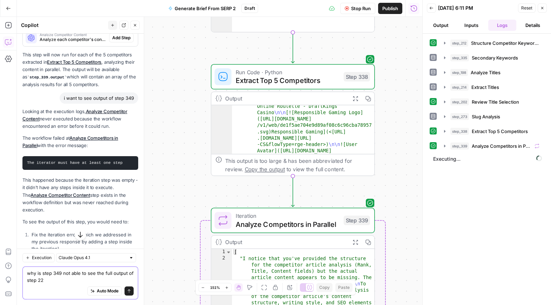
type textarea "why is step 349 not able to see the full output of step 228"
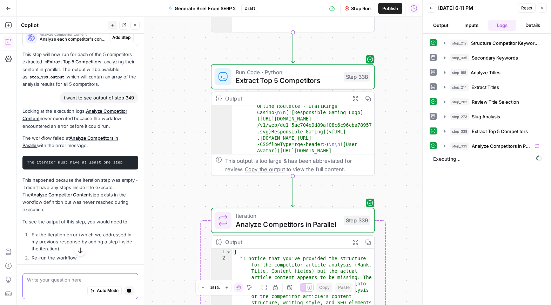
scroll to position [524, 0]
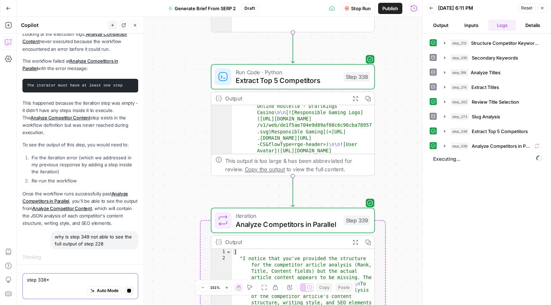
type textarea "step 338*"
click at [125, 290] on button "Stop generating" at bounding box center [128, 291] width 9 height 9
click at [130, 290] on icon "button" at bounding box center [129, 292] width 4 height 4
click at [129, 291] on icon "button" at bounding box center [129, 292] width 4 height 4
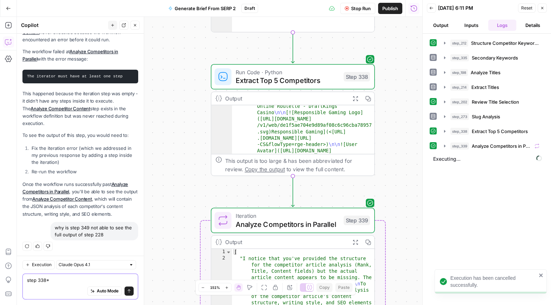
click at [133, 293] on button "Send" at bounding box center [128, 291] width 9 height 9
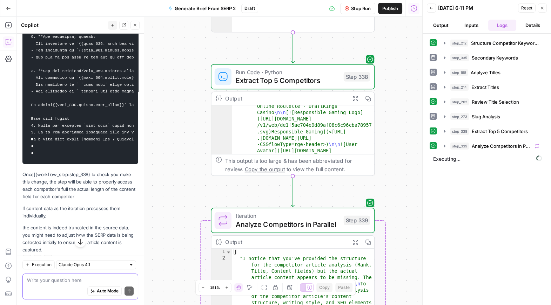
scroll to position [1113, 0]
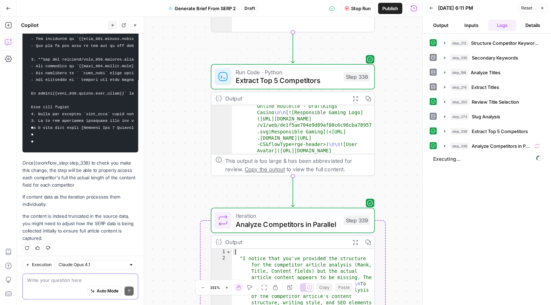
click at [83, 278] on textarea at bounding box center [80, 280] width 107 height 7
click at [60, 284] on div "Auto Mode Send" at bounding box center [80, 291] width 107 height 15
type textarea "okay can you fix what's being truncated?"
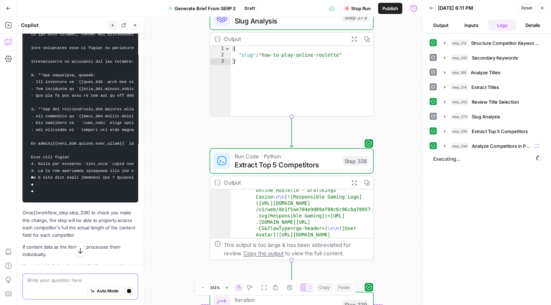
scroll to position [1101, 0]
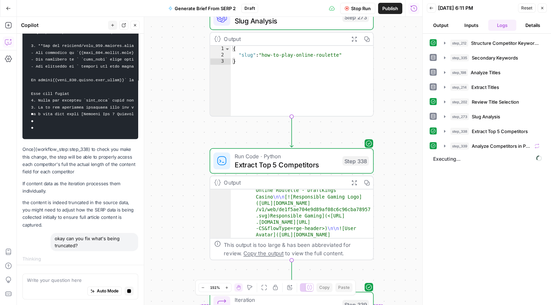
click at [75, 270] on div "Write your question here Auto Mode Stop generating" at bounding box center [80, 285] width 127 height 40
click at [36, 25] on div "Copilot" at bounding box center [63, 25] width 85 height 7
click at [180, 207] on div "Workflow Set Inputs Inputs Run Code · JavaScript Structure Competitor Keywords …" at bounding box center [219, 161] width 405 height 289
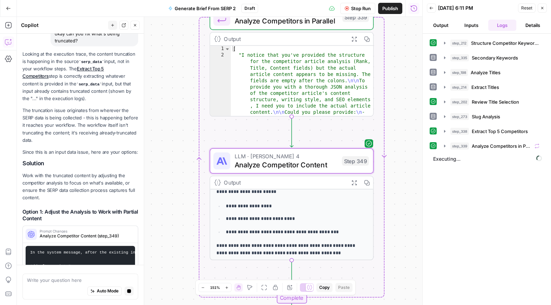
scroll to position [1320, 0]
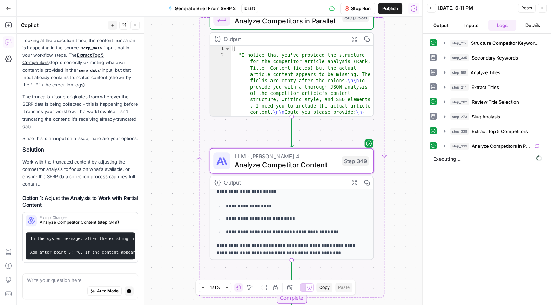
click at [95, 220] on span "Analyze Competitor Content (step_349)" at bounding box center [85, 223] width 91 height 6
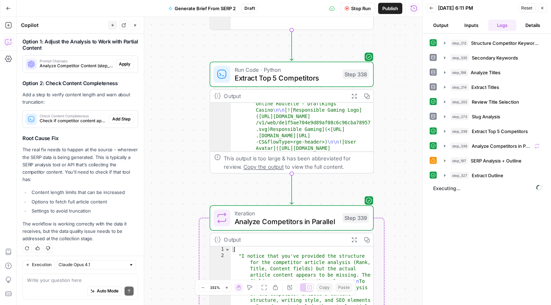
scroll to position [1502, 0]
type textarea "**********"
click at [299, 162] on div "This output is too large & has been abbreviated for review. Copy the output to …" at bounding box center [296, 162] width 145 height 17
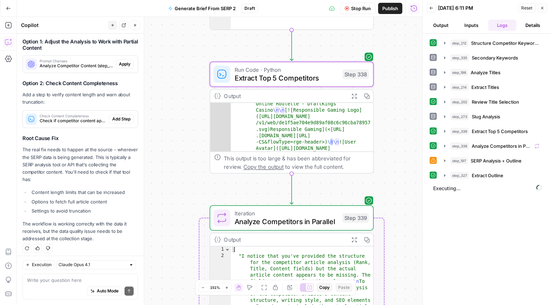
click at [299, 162] on div "This output is too large & has been abbreviated for review. Copy the output to …" at bounding box center [296, 162] width 145 height 17
click at [542, 9] on icon "button" at bounding box center [542, 8] width 4 height 4
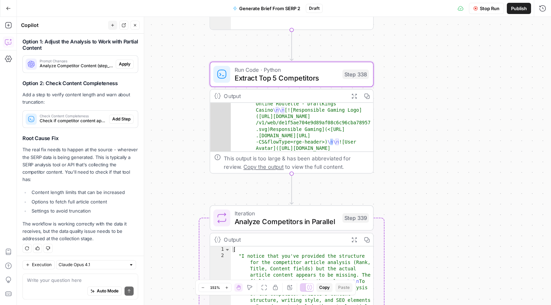
click at [245, 167] on span "Copy the output" at bounding box center [263, 167] width 40 height 6
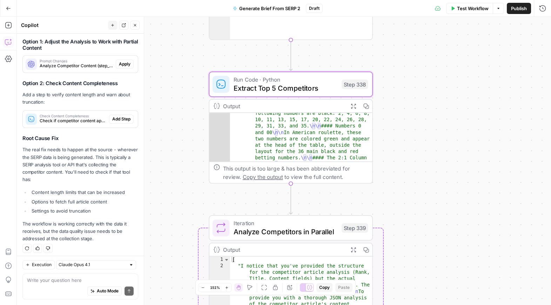
scroll to position [601, 0]
click at [40, 285] on div "Auto Mode Send" at bounding box center [80, 291] width 107 height 15
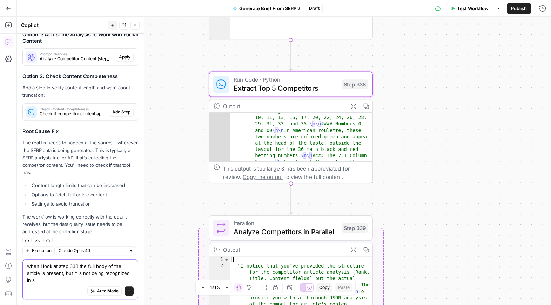
scroll to position [1516, 0]
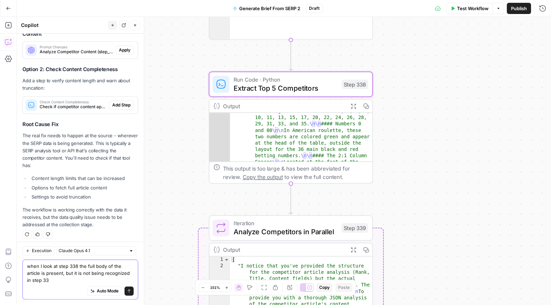
type textarea "when I look at step 338 the full body of the article is present, but it is not …"
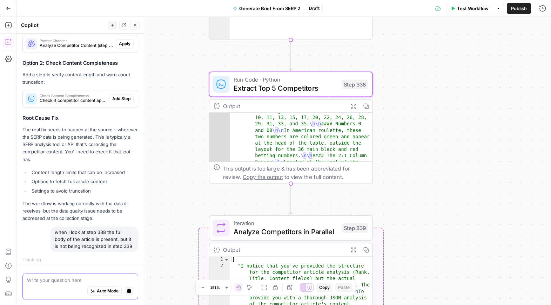
scroll to position [1497, 0]
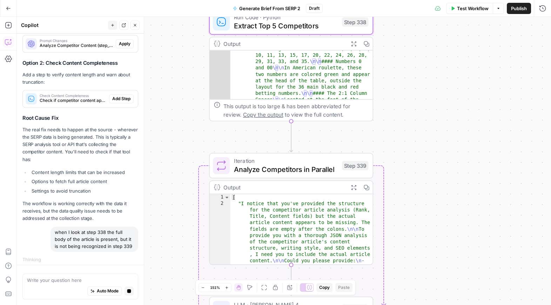
drag, startPoint x: 162, startPoint y: 261, endPoint x: 162, endPoint y: 196, distance: 64.2
click at [162, 196] on div "Workflow Set Inputs Inputs Run Code · JavaScript Structure Competitor Keywords …" at bounding box center [284, 161] width 534 height 289
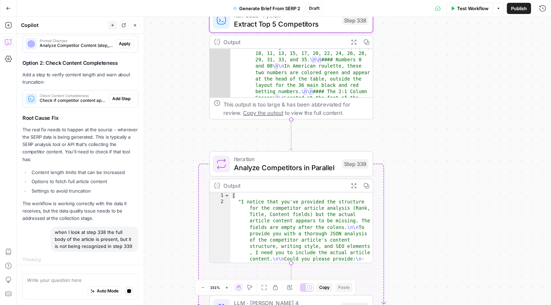
click at [68, 284] on div "Auto Mode Stop generating" at bounding box center [80, 291] width 107 height 15
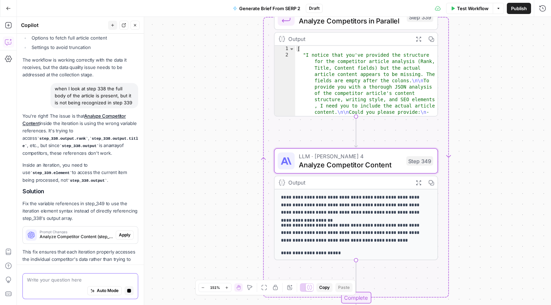
scroll to position [1648, 0]
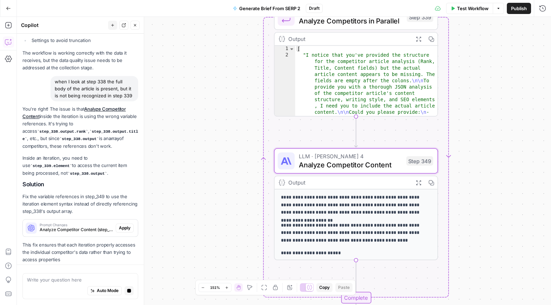
click at [125, 224] on div "You're right! The issue is that Analyze Competitor Content inside the iteration…" at bounding box center [80, 185] width 116 height 159
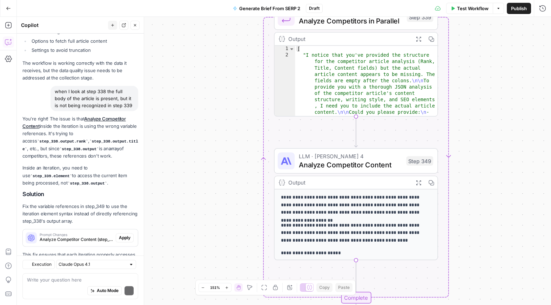
scroll to position [1708, 0]
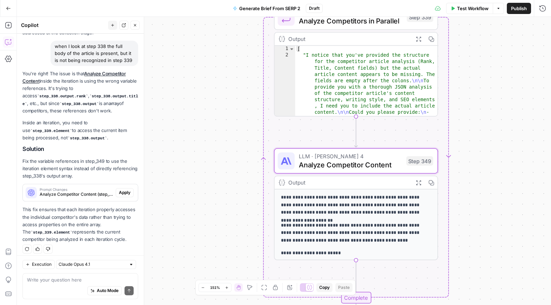
click at [124, 190] on span "Apply" at bounding box center [125, 193] width 12 height 6
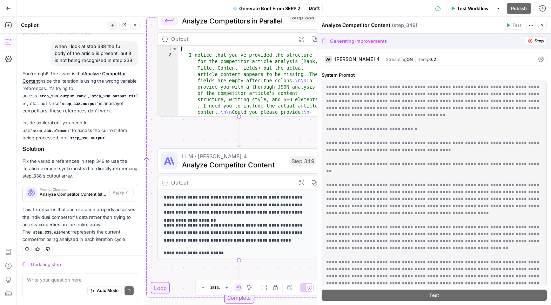
scroll to position [0, 0]
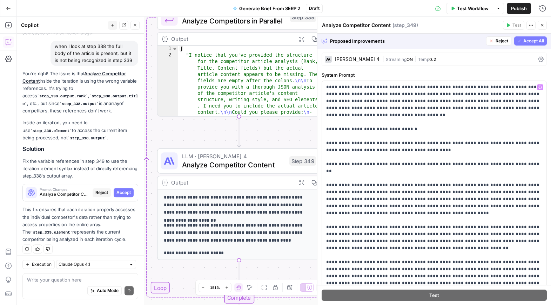
scroll to position [0, 0]
click at [532, 42] on span "Accept All" at bounding box center [533, 41] width 21 height 6
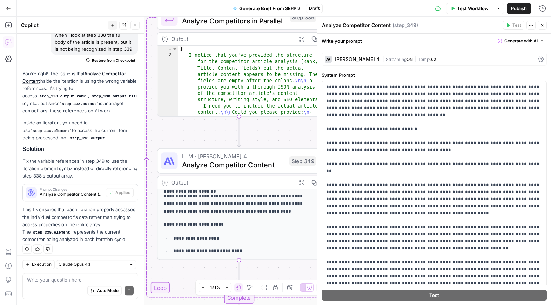
scroll to position [0, 0]
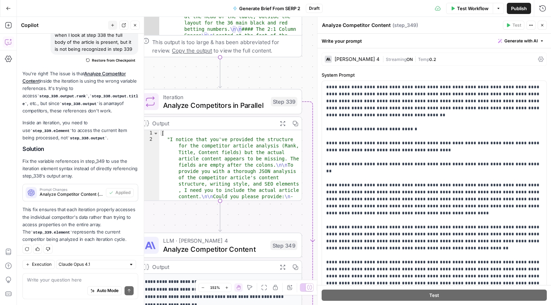
drag, startPoint x: 291, startPoint y: 122, endPoint x: 272, endPoint y: 207, distance: 86.6
click at [272, 207] on div "Workflow Set Inputs Inputs Run Code · JavaScript Structure Competitor Keywords …" at bounding box center [284, 161] width 534 height 289
click at [542, 27] on icon "button" at bounding box center [542, 25] width 4 height 4
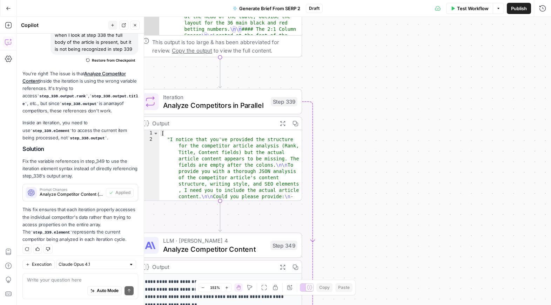
click at [461, 7] on span "Test Workflow" at bounding box center [473, 8] width 32 height 7
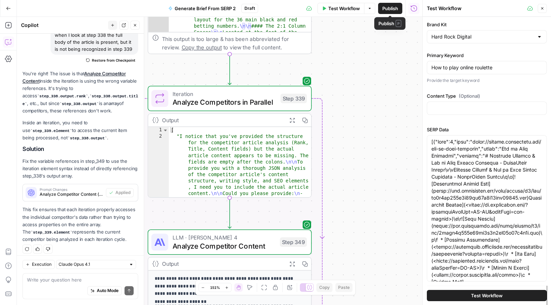
click at [340, 7] on span "Test Workflow" at bounding box center [344, 8] width 32 height 7
click at [459, 295] on button "Test Workflow" at bounding box center [487, 295] width 120 height 11
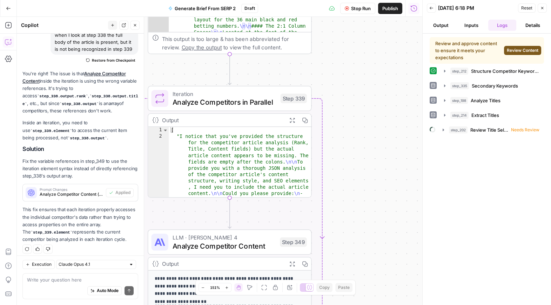
click at [520, 53] on span "Review Content" at bounding box center [523, 50] width 32 height 6
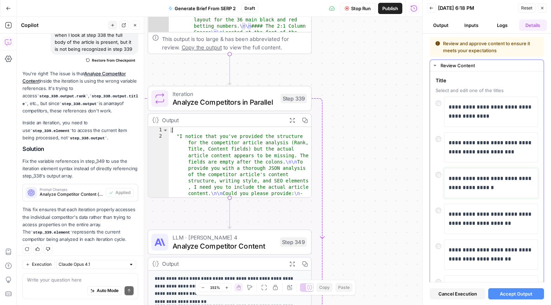
click at [473, 184] on p "**********" at bounding box center [490, 183] width 85 height 18
click at [441, 173] on div at bounding box center [440, 173] width 8 height 10
click at [440, 172] on div at bounding box center [440, 173] width 8 height 10
click at [520, 294] on span "Accept Output" at bounding box center [516, 294] width 33 height 7
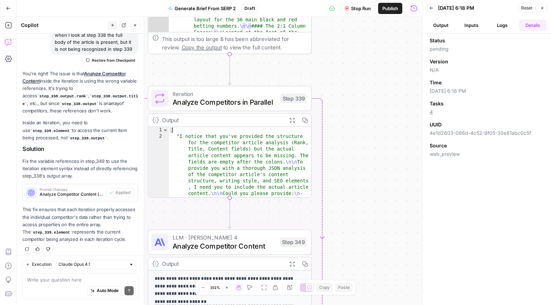
click at [501, 27] on button "Logs" at bounding box center [502, 25] width 28 height 11
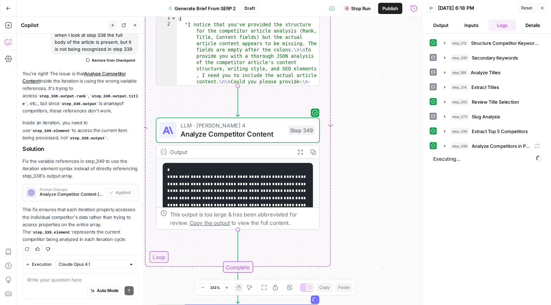
drag, startPoint x: 356, startPoint y: 163, endPoint x: 365, endPoint y: 66, distance: 97.9
click at [365, 69] on div "Workflow Set Inputs Inputs Run Code · JavaScript Structure Competitor Keywords …" at bounding box center [219, 161] width 405 height 289
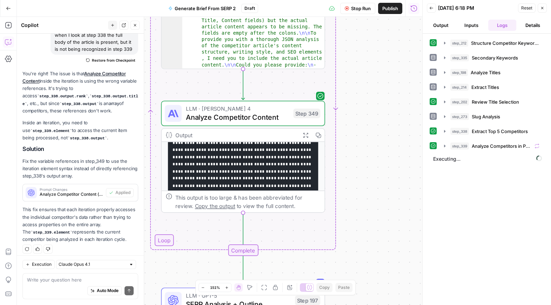
scroll to position [76, 0]
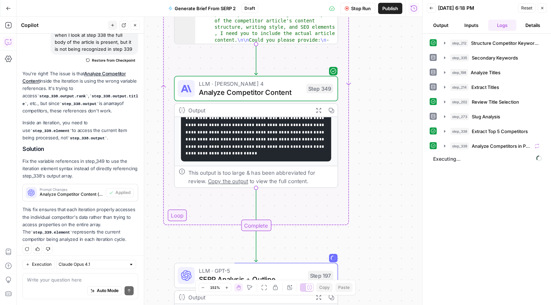
drag, startPoint x: 271, startPoint y: 261, endPoint x: 284, endPoint y: 238, distance: 26.2
click at [284, 238] on div "Workflow Set Inputs Inputs Run Code · JavaScript Structure Competitor Keywords …" at bounding box center [219, 161] width 405 height 289
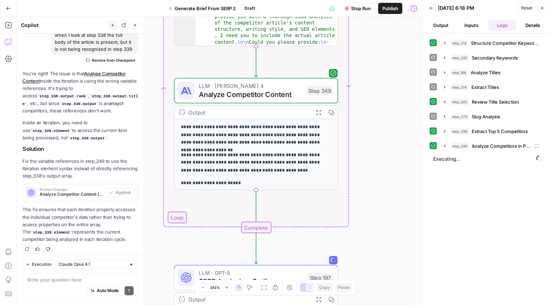
click at [253, 148] on div "**********" at bounding box center [256, 186] width 163 height 134
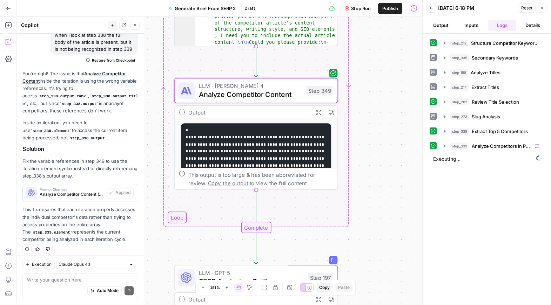
click at [254, 148] on pre "**********" at bounding box center [256, 191] width 150 height 136
click at [208, 183] on span "Copy the output" at bounding box center [228, 183] width 40 height 6
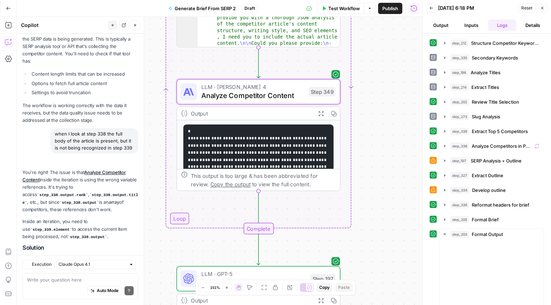
scroll to position [1765, 0]
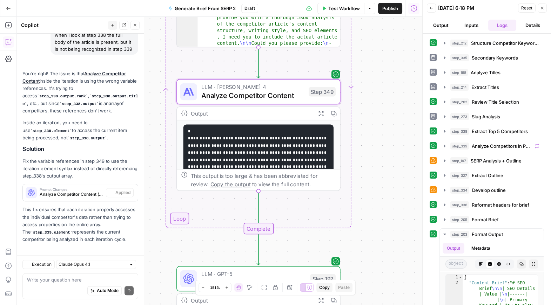
click at [320, 111] on icon "button" at bounding box center [321, 114] width 6 height 6
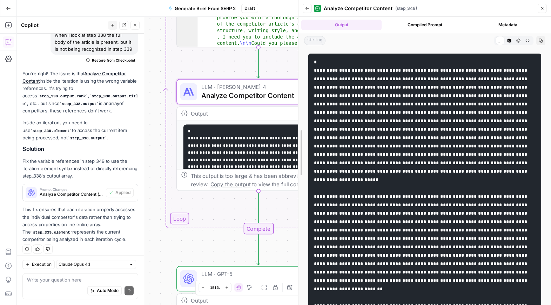
drag, startPoint x: 425, startPoint y: 140, endPoint x: 304, endPoint y: 124, distance: 121.4
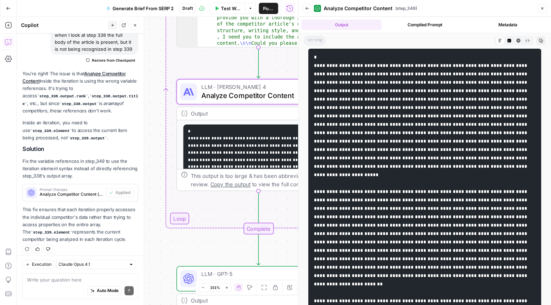
scroll to position [0, 0]
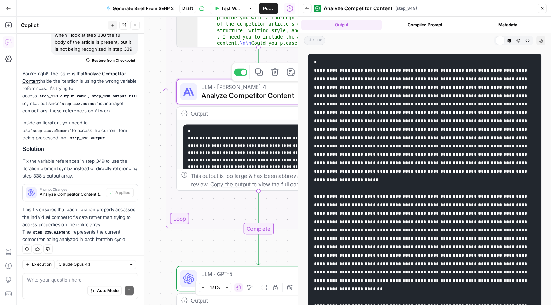
click at [282, 97] on span "Analyze Competitor Content" at bounding box center [252, 95] width 103 height 11
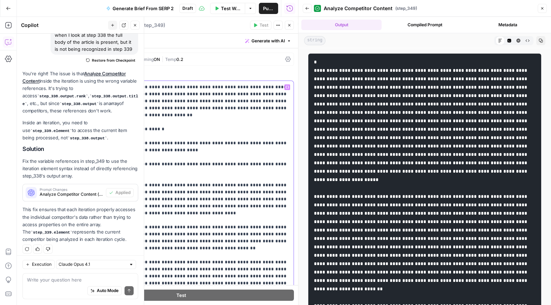
drag, startPoint x: 213, startPoint y: 183, endPoint x: 166, endPoint y: 1, distance: 188.0
click at [166, 1] on body "Hard Rock Digital New Home Browse Your Data Usage Settings Recent Grids Content…" at bounding box center [275, 152] width 551 height 305
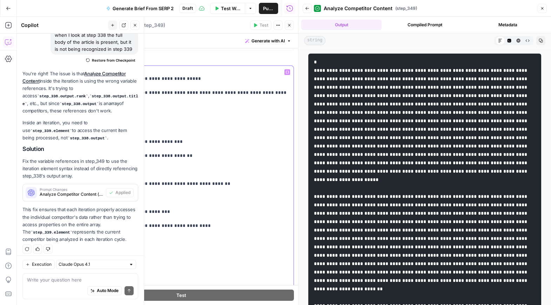
scroll to position [14, 0]
drag, startPoint x: 73, startPoint y: 120, endPoint x: 188, endPoint y: 137, distance: 116.0
click at [188, 137] on p "**********" at bounding box center [181, 108] width 216 height 484
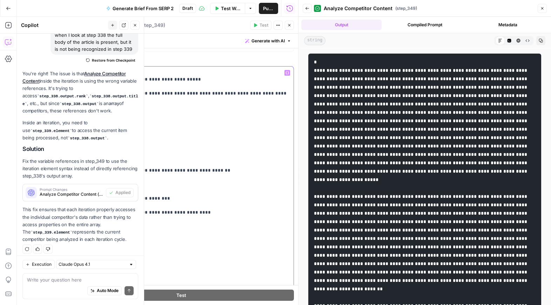
scroll to position [28, 0]
click at [255, 204] on p "**********" at bounding box center [181, 101] width 216 height 470
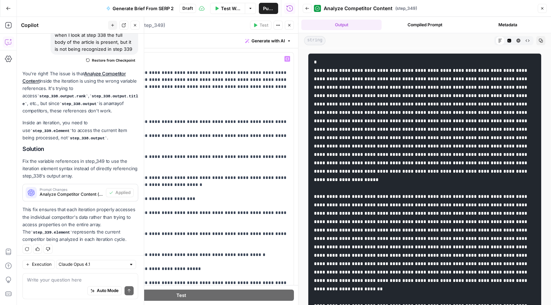
scroll to position [190, 0]
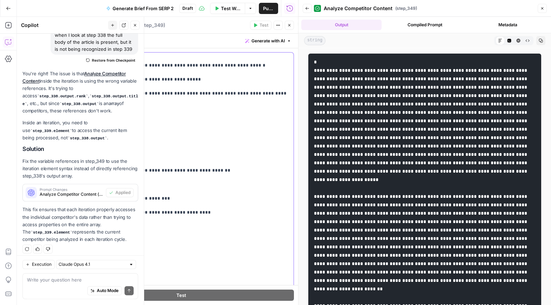
click at [223, 112] on p "**********" at bounding box center [181, 101] width 216 height 470
click at [223, 115] on p "**********" at bounding box center [181, 101] width 216 height 470
click at [186, 21] on div "Analyze Competitor Content Analyze Competitor Content ( step_349 )" at bounding box center [158, 25] width 179 height 8
click at [136, 25] on icon "button" at bounding box center [135, 25] width 4 height 4
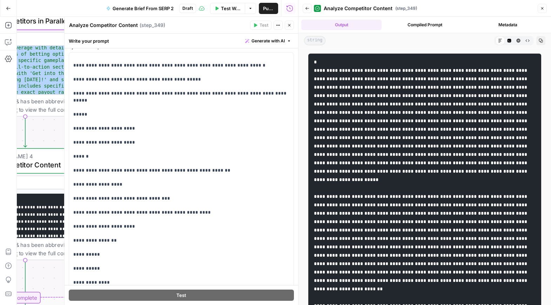
click at [54, 129] on div "Workflow Set Inputs Inputs Run Code · JavaScript Structure Competitor Keywords …" at bounding box center [157, 161] width 281 height 289
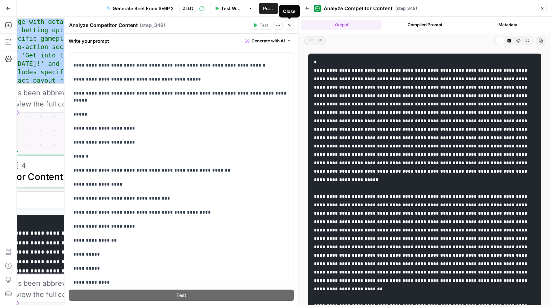
click at [289, 25] on icon "button" at bounding box center [289, 25] width 2 height 2
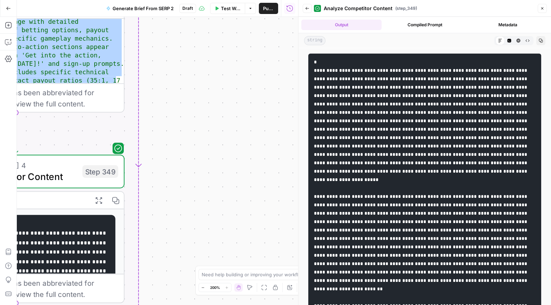
click at [541, 7] on icon "button" at bounding box center [542, 8] width 4 height 4
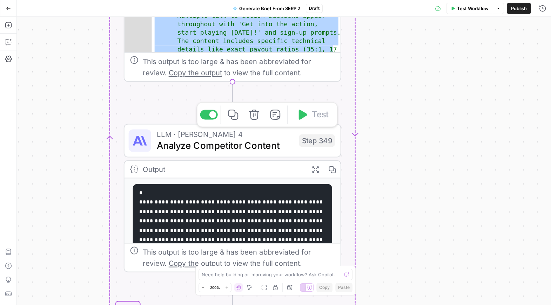
click at [241, 144] on span "Analyze Competitor Content" at bounding box center [225, 146] width 137 height 14
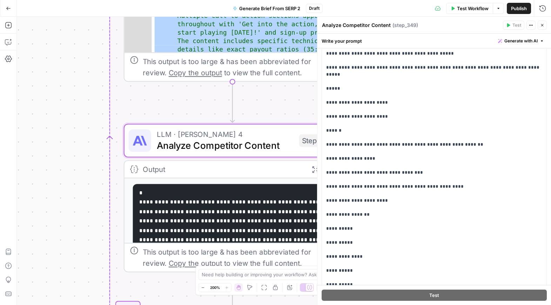
scroll to position [0, 0]
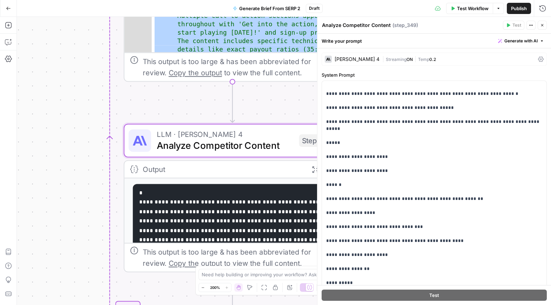
click at [545, 23] on button "Close" at bounding box center [542, 25] width 9 height 9
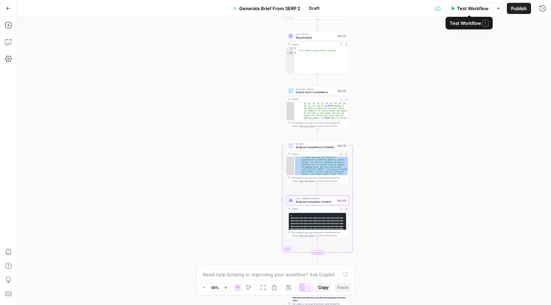
click at [457, 7] on span "Test Workflow" at bounding box center [473, 8] width 32 height 7
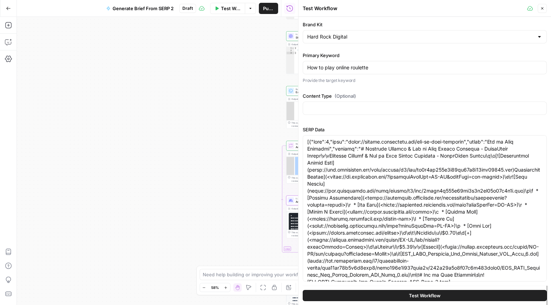
click at [404, 297] on button "Test Workflow" at bounding box center [425, 295] width 244 height 11
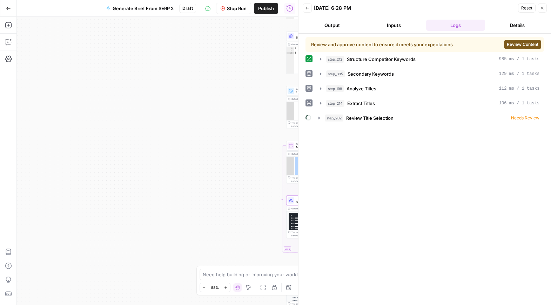
click at [511, 45] on span "Review Content" at bounding box center [523, 44] width 32 height 6
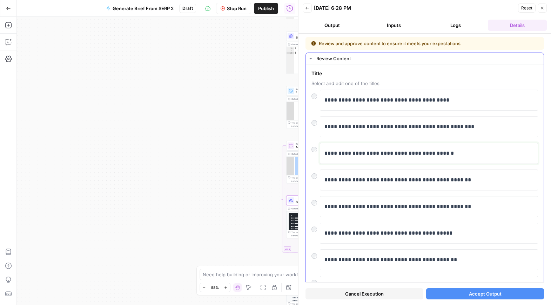
click at [325, 153] on p "**********" at bounding box center [428, 153] width 209 height 9
click at [472, 297] on span "Accept Output" at bounding box center [485, 294] width 33 height 7
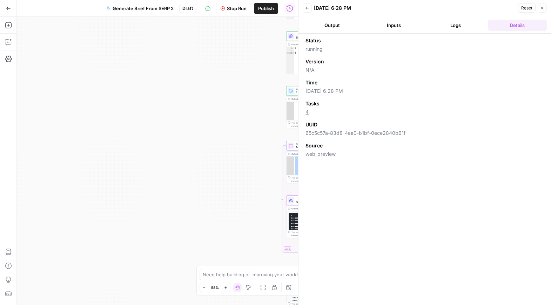
click at [542, 7] on icon "button" at bounding box center [542, 8] width 4 height 4
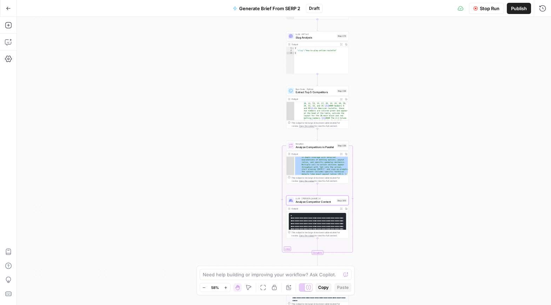
click at [370, 186] on div "Workflow Set Inputs Inputs Run Code · JavaScript Structure Competitor Keywords …" at bounding box center [284, 161] width 534 height 289
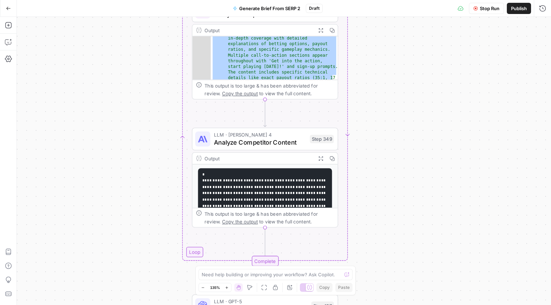
click at [288, 186] on code "**********" at bounding box center [264, 229] width 124 height 112
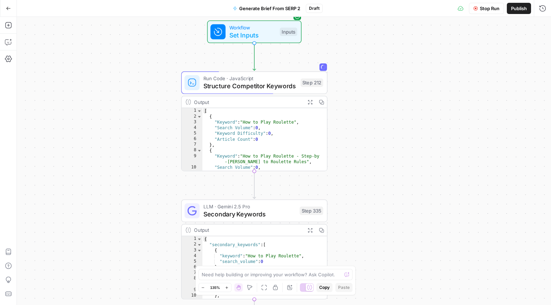
click at [478, 8] on button "Stop Run" at bounding box center [486, 8] width 35 height 11
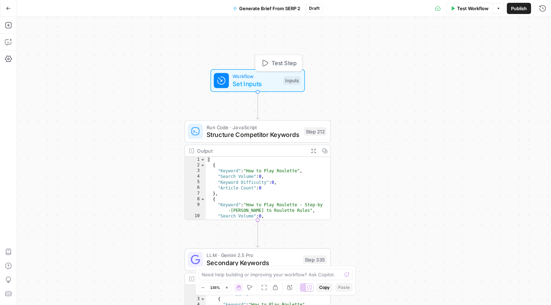
click at [263, 61] on icon "button" at bounding box center [265, 63] width 8 height 8
click at [458, 6] on span "Test Workflow" at bounding box center [473, 8] width 32 height 7
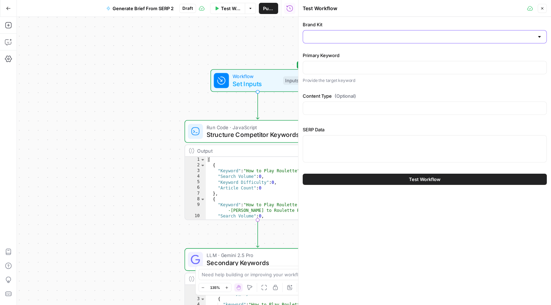
click at [392, 37] on input "Brand Kit" at bounding box center [420, 36] width 227 height 7
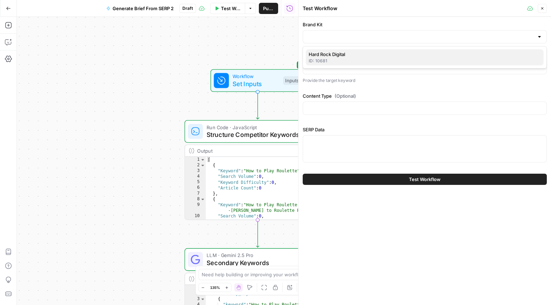
click at [397, 58] on div "ID: 10681" at bounding box center [425, 61] width 232 height 6
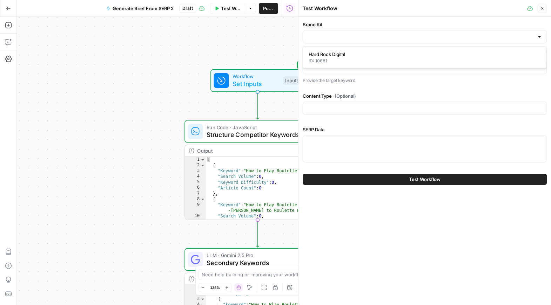
type input "Hard Rock Digital"
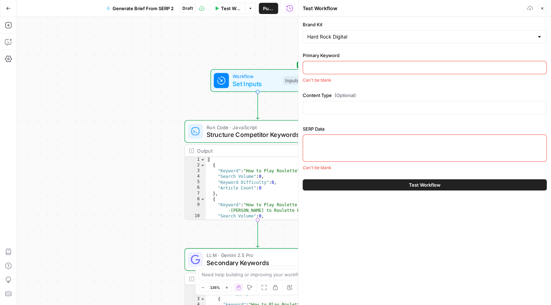
click at [389, 67] on input "Primary Keyword" at bounding box center [424, 67] width 235 height 7
type input "How to play online roulette"
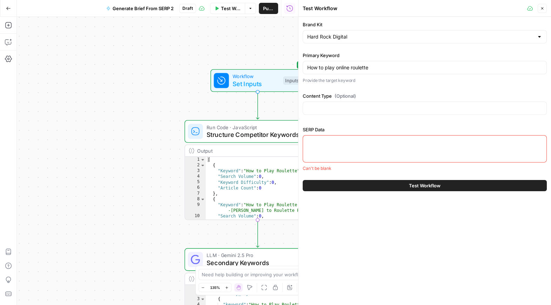
click at [379, 147] on div at bounding box center [425, 148] width 244 height 27
click at [544, 8] on button "Close" at bounding box center [542, 8] width 9 height 9
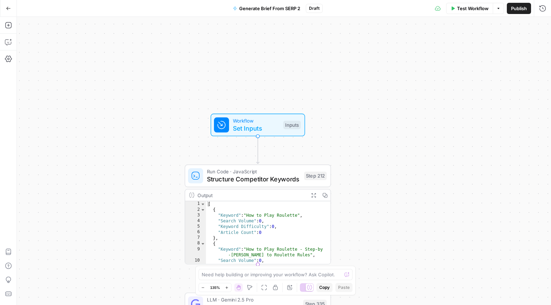
click at [309, 53] on div "Workflow Set Inputs Inputs Run Code · JavaScript Structure Competitor Keywords …" at bounding box center [284, 161] width 534 height 289
click at [471, 7] on span "Test Workflow" at bounding box center [473, 8] width 32 height 7
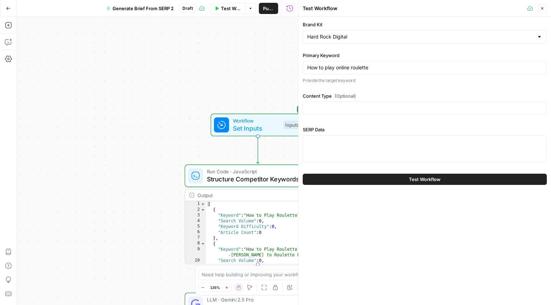
click at [420, 148] on div at bounding box center [425, 148] width 244 height 27
click at [416, 181] on span "Test Workflow" at bounding box center [425, 179] width 32 height 7
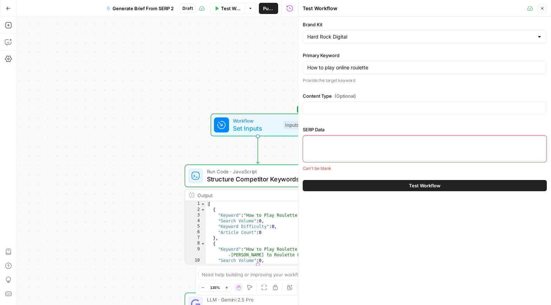
click at [546, 7] on button "Close" at bounding box center [542, 8] width 9 height 9
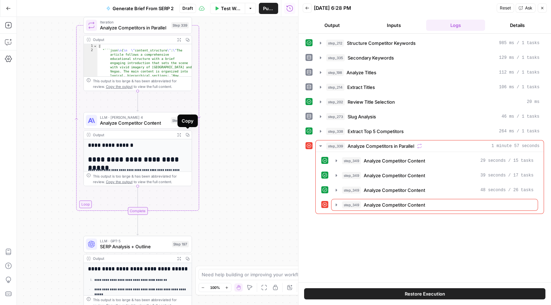
click at [180, 134] on icon "button" at bounding box center [179, 135] width 4 height 4
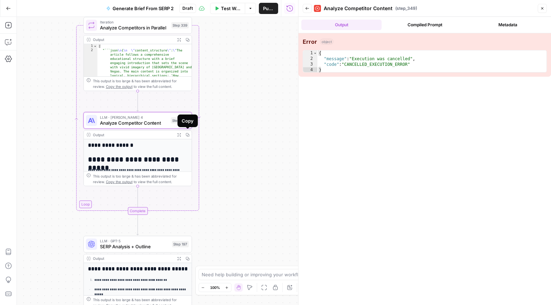
click at [188, 135] on icon "button" at bounding box center [188, 135] width 4 height 4
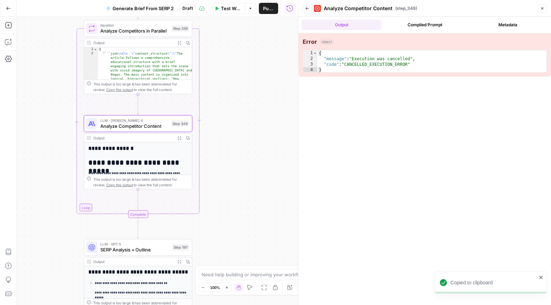
click at [275, 86] on div "Workflow Set Inputs Inputs Run Code · JavaScript Structure Competitor Keywords …" at bounding box center [157, 161] width 281 height 289
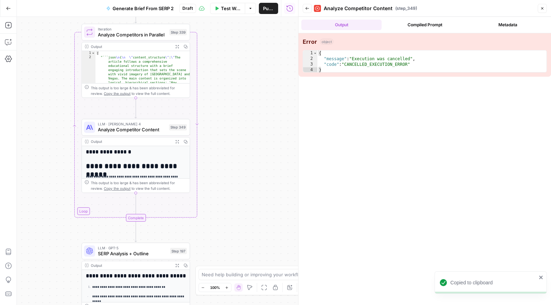
click at [306, 6] on icon "button" at bounding box center [307, 8] width 4 height 4
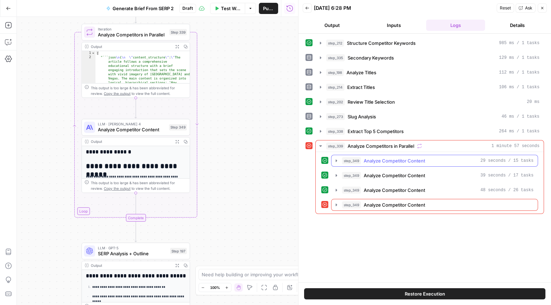
click at [370, 163] on span "Analyze Competitor Content" at bounding box center [394, 160] width 61 height 7
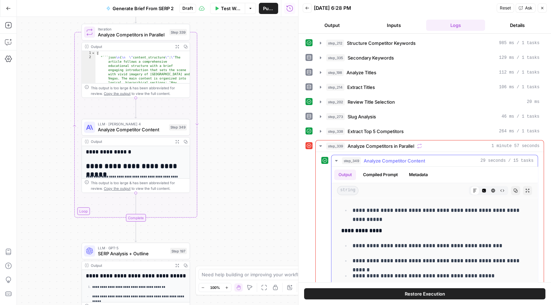
scroll to position [1550, 0]
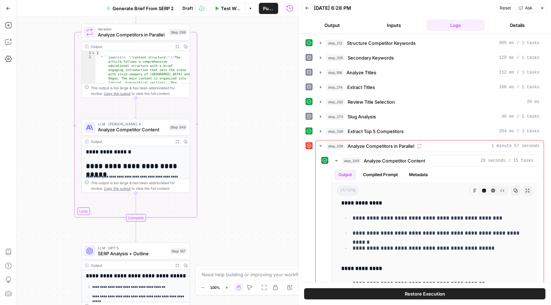
click at [267, 191] on div "Workflow Set Inputs Inputs Run Code · JavaScript Structure Competitor Keywords …" at bounding box center [157, 161] width 281 height 289
click at [543, 8] on icon "button" at bounding box center [542, 8] width 4 height 4
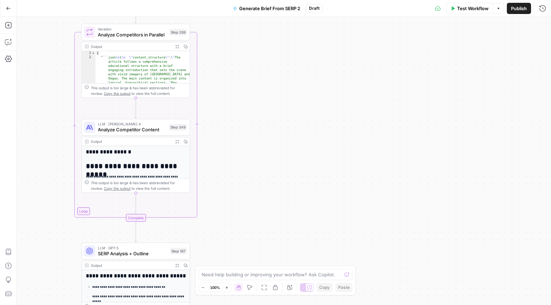
click at [454, 111] on div "Workflow Set Inputs Inputs Run Code · JavaScript Structure Competitor Keywords …" at bounding box center [284, 161] width 534 height 289
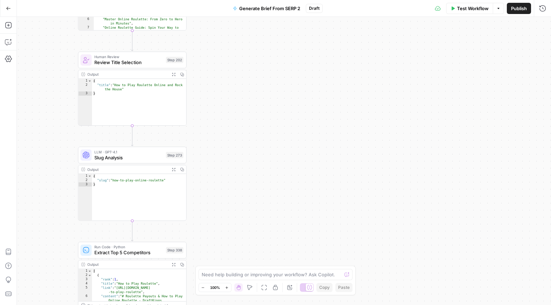
click at [297, 6] on span "Generate Brief From SERP 2" at bounding box center [269, 8] width 61 height 7
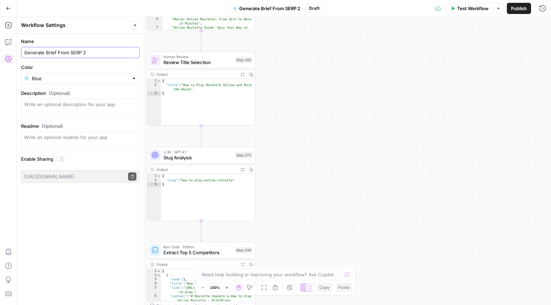
drag, startPoint x: 93, startPoint y: 54, endPoint x: 80, endPoint y: 53, distance: 13.3
click at [80, 53] on input "Generate Brief From SERP 2" at bounding box center [80, 52] width 112 height 7
type input "Generate Brief From SERP-testing"
click at [103, 65] on label "Color" at bounding box center [80, 67] width 119 height 7
click at [103, 75] on input "Blue" at bounding box center [80, 78] width 97 height 7
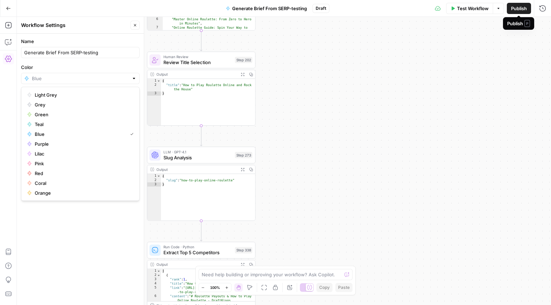
type input "Blue"
click at [512, 9] on span "Publish" at bounding box center [519, 8] width 16 height 7
